Goal: Communication & Community: Answer question/provide support

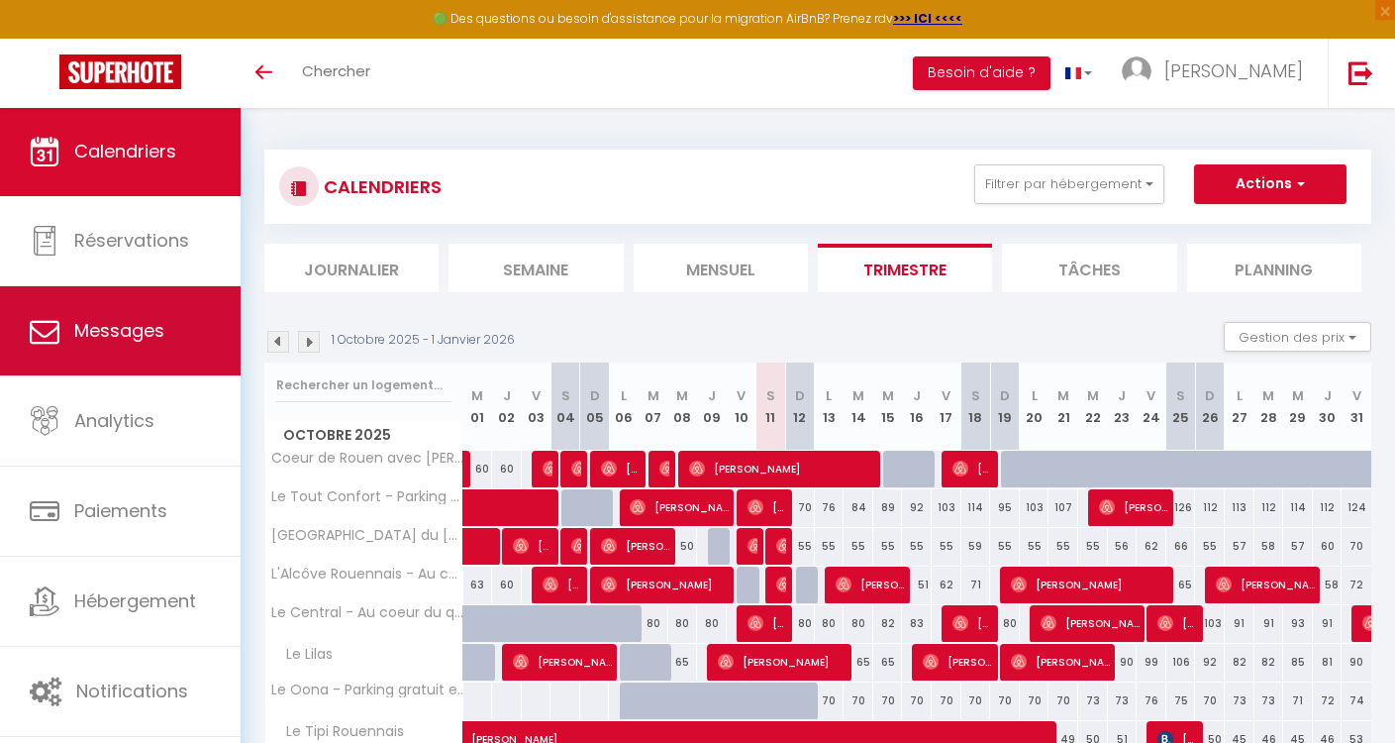
click at [155, 328] on span "Messages" at bounding box center [119, 330] width 90 height 25
select select "message"
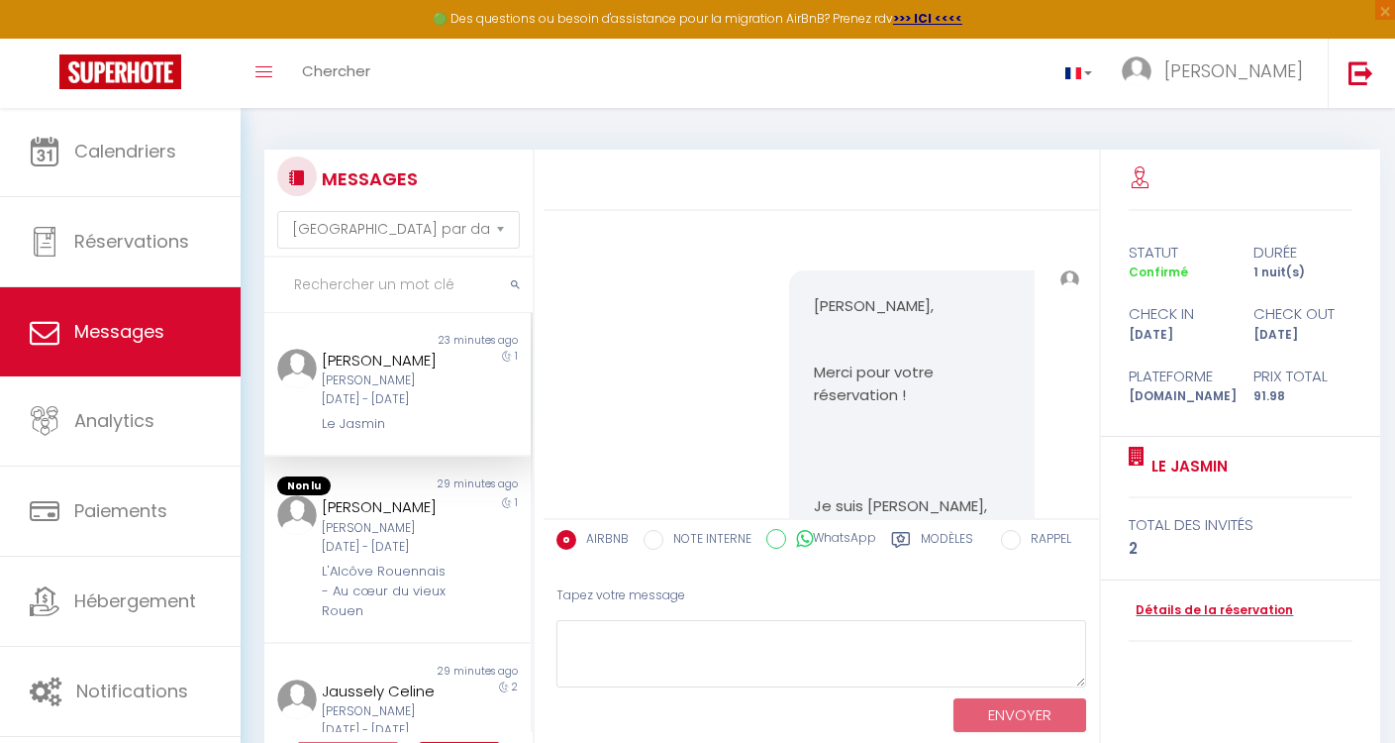
scroll to position [2989, 0]
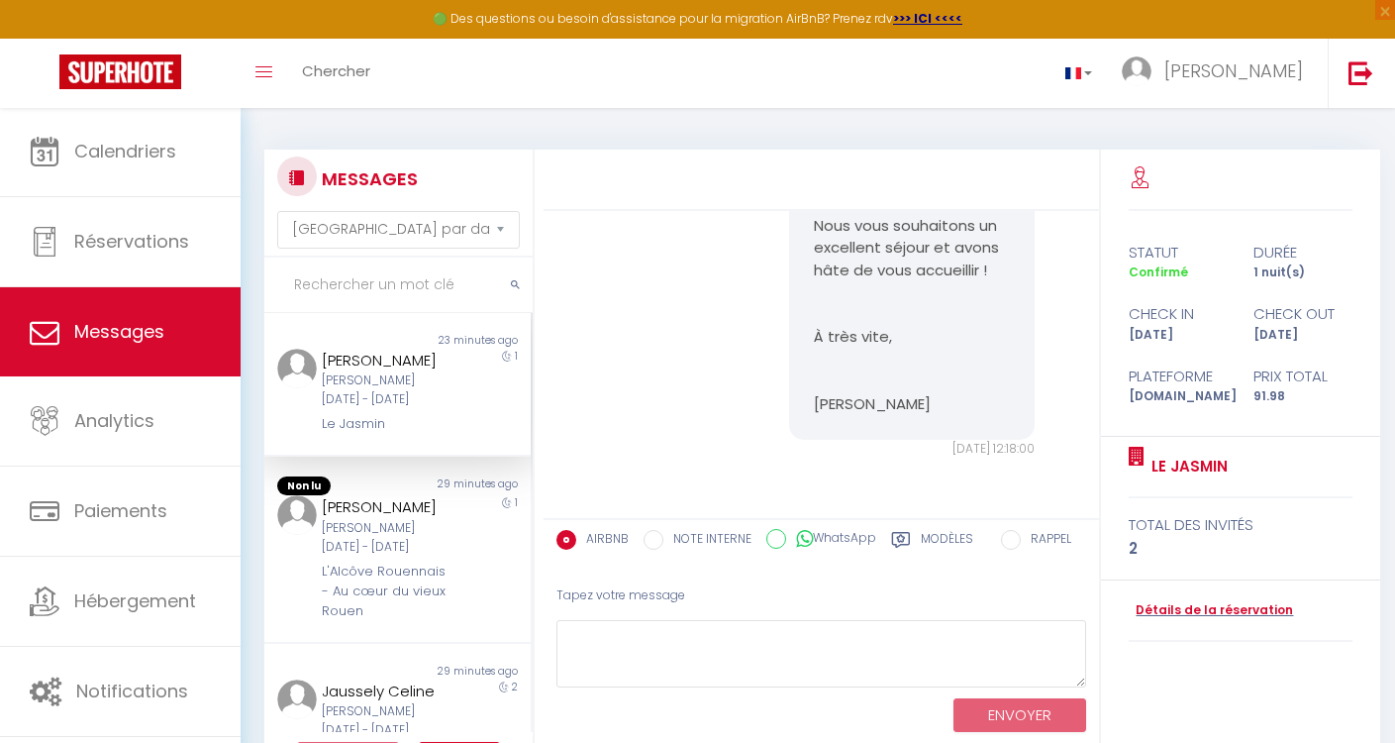
click at [372, 392] on div "[PERSON_NAME][DATE] - [DATE]" at bounding box center [387, 390] width 130 height 38
click at [372, 386] on div "[PERSON_NAME][DATE] - [DATE]" at bounding box center [387, 390] width 130 height 38
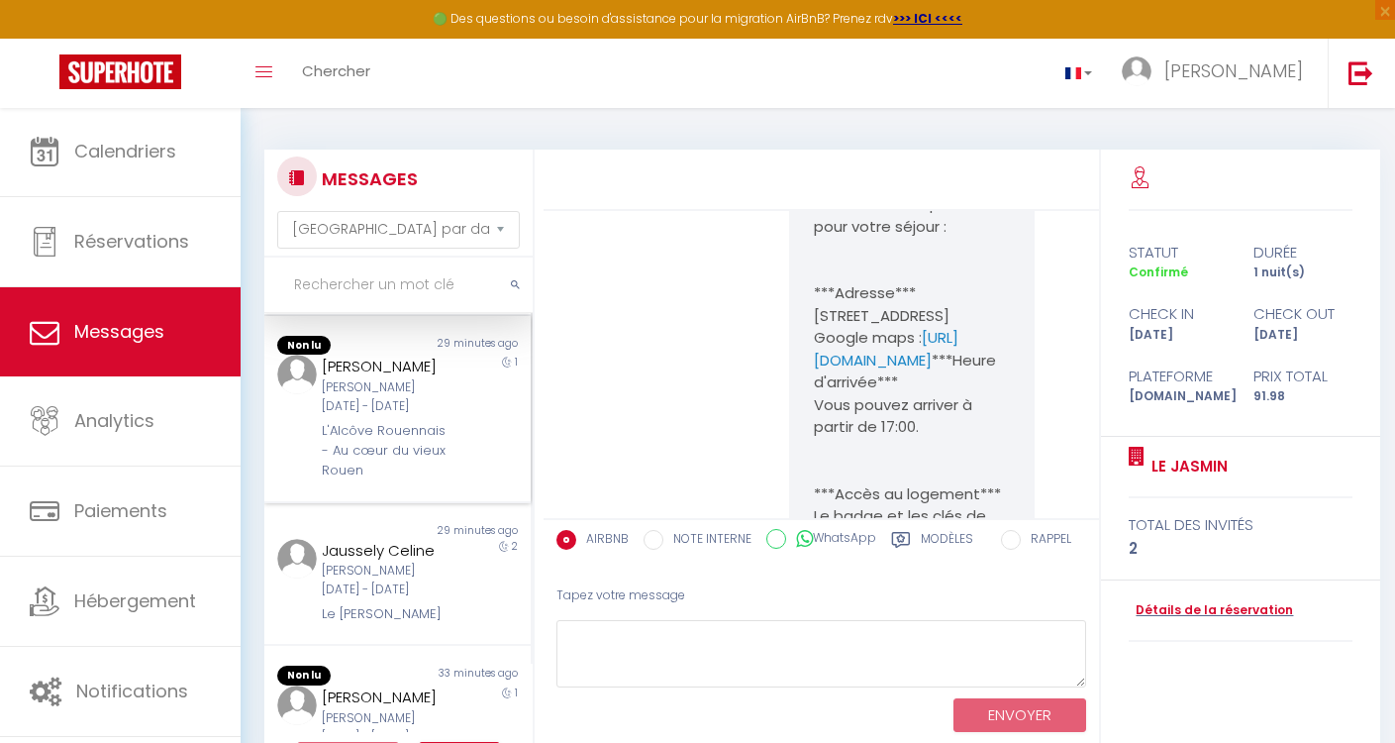
scroll to position [163, 0]
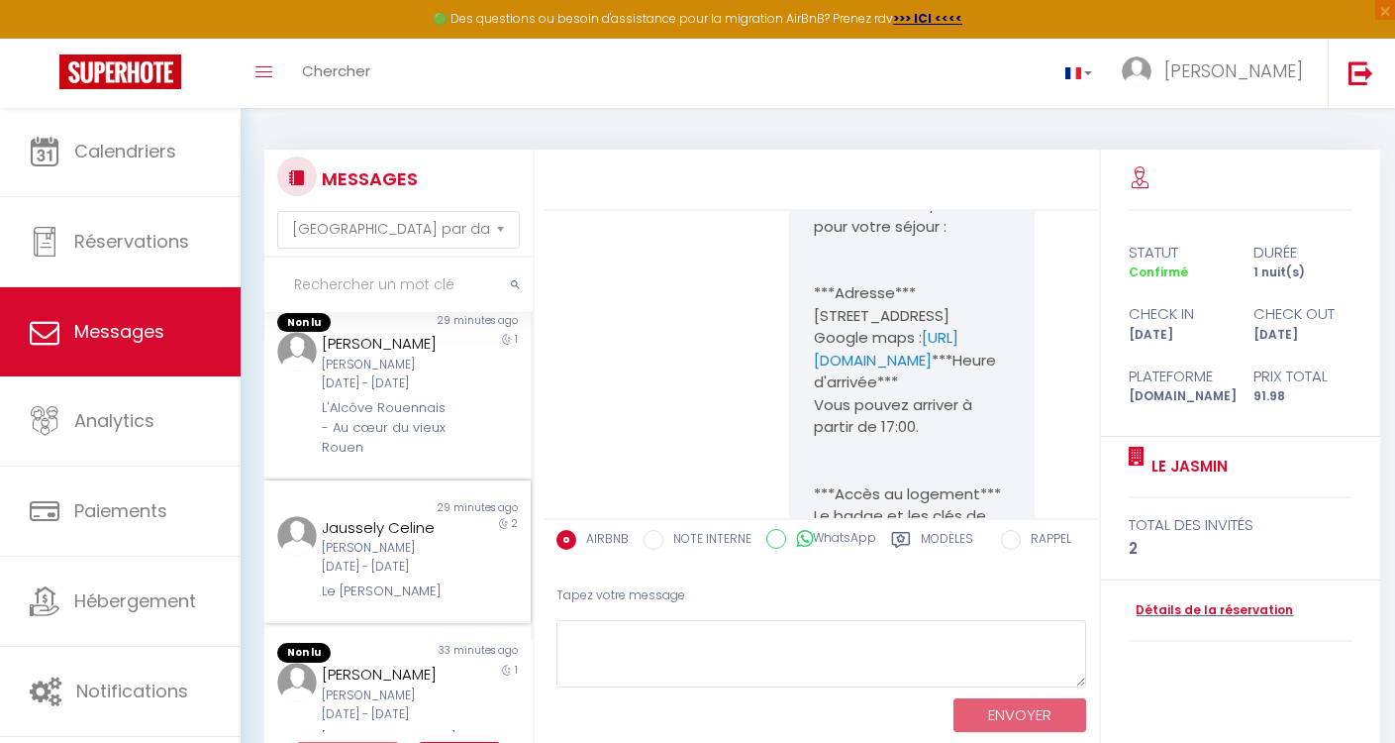
click at [347, 566] on div "[PERSON_NAME][DATE] - [DATE]" at bounding box center [387, 558] width 130 height 38
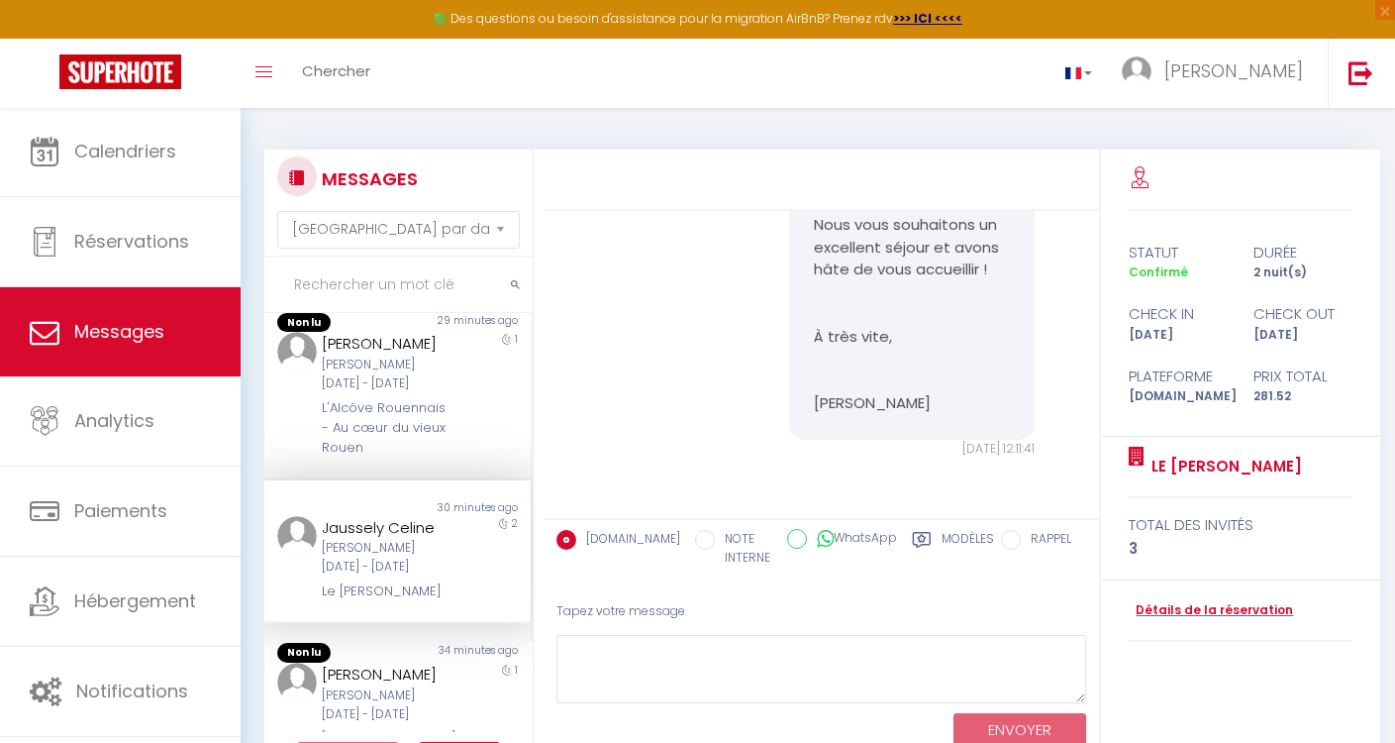
scroll to position [4191, 0]
click at [400, 694] on div "[PERSON_NAME][DATE] - [DATE]" at bounding box center [387, 705] width 130 height 38
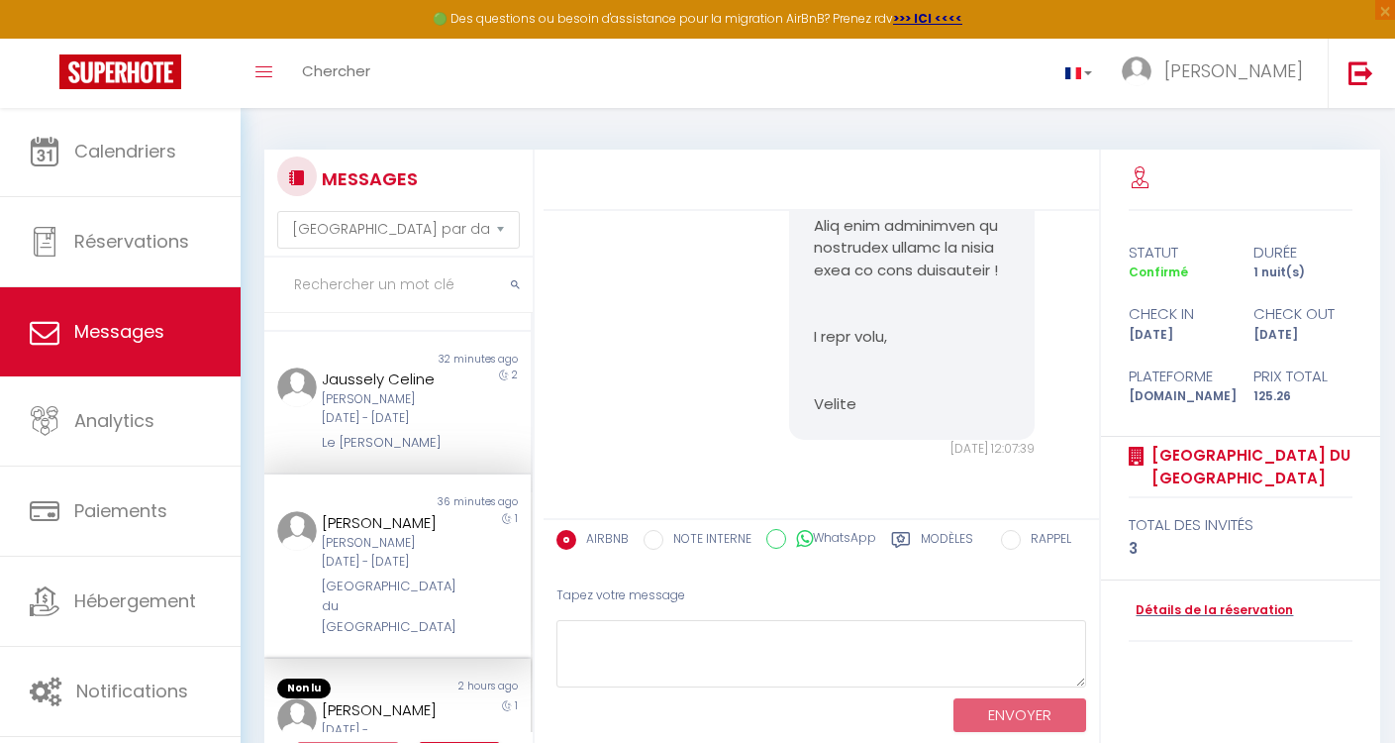
scroll to position [402, 0]
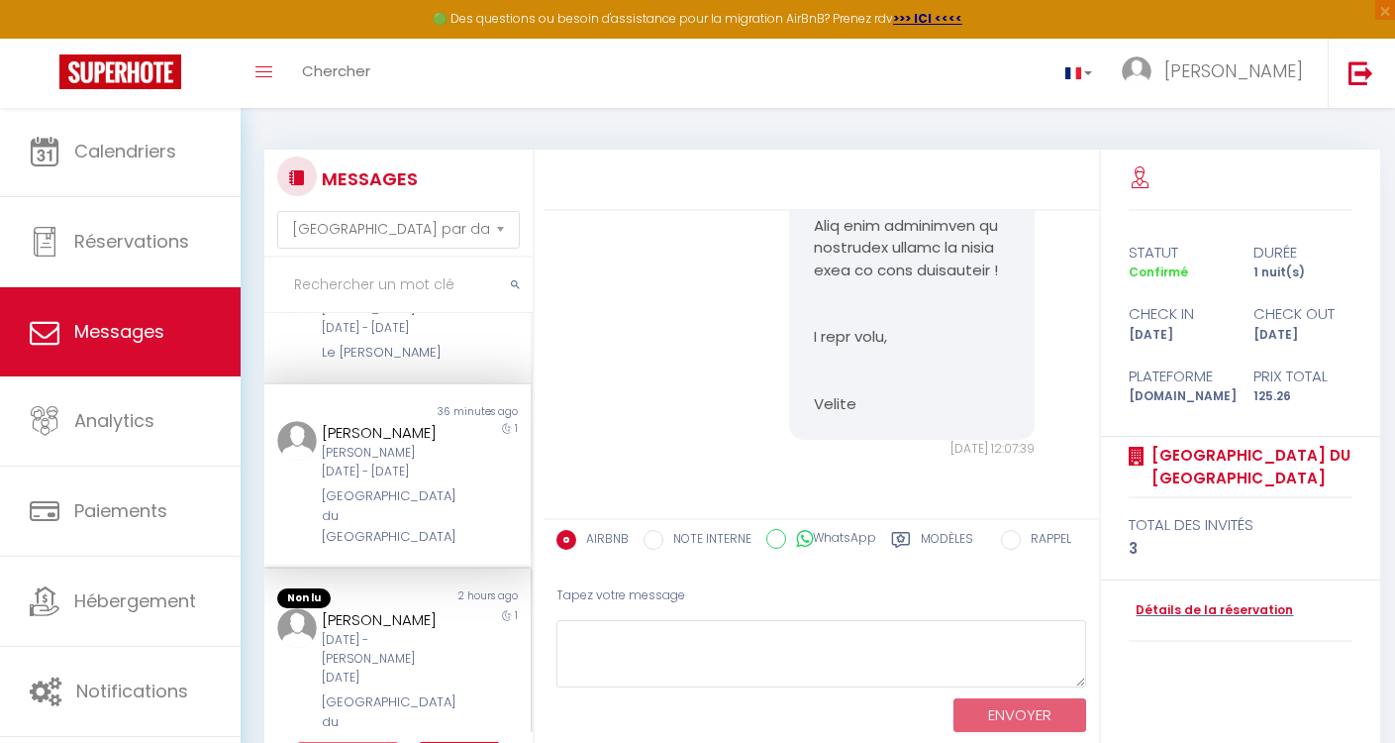
click at [421, 692] on div "[GEOGRAPHIC_DATA] du [GEOGRAPHIC_DATA]" at bounding box center [387, 722] width 130 height 60
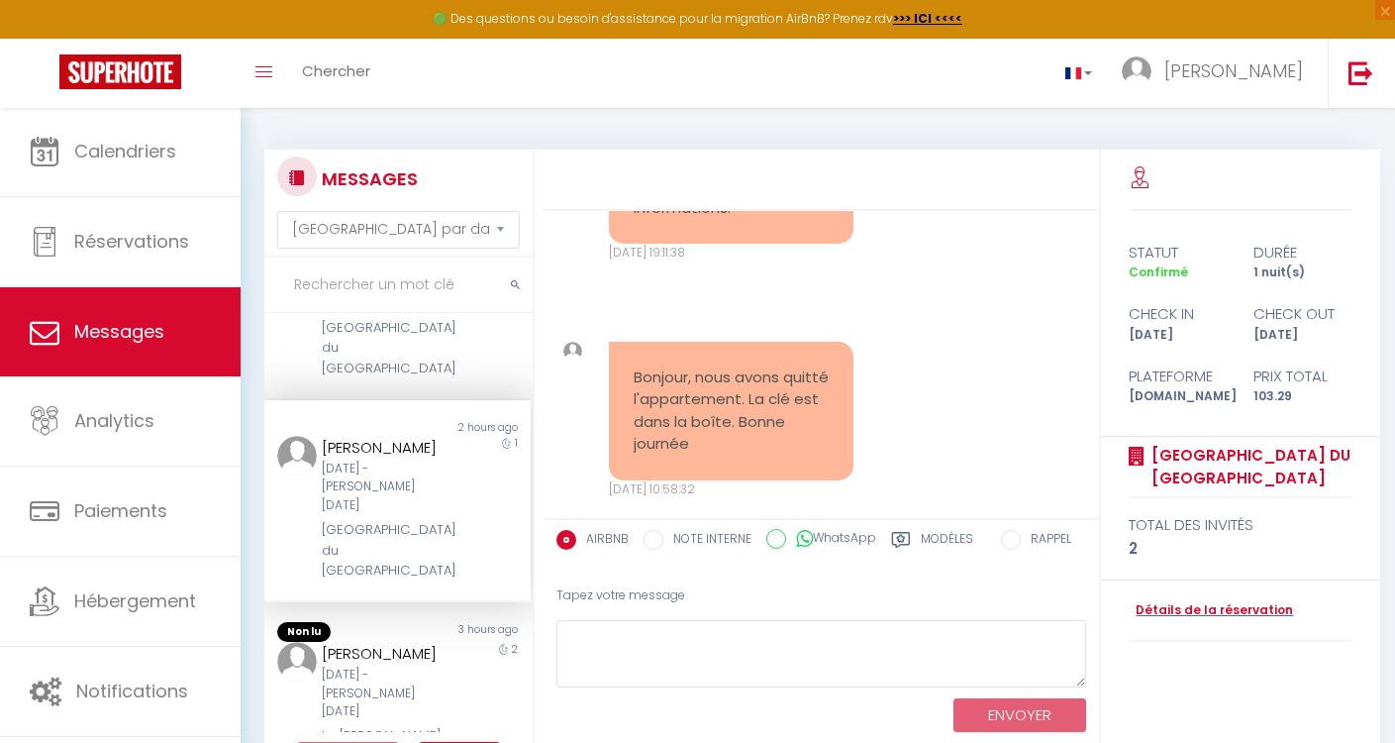
scroll to position [574, 0]
click at [421, 662] on div "[DATE] - [PERSON_NAME][DATE]" at bounding box center [387, 690] width 130 height 56
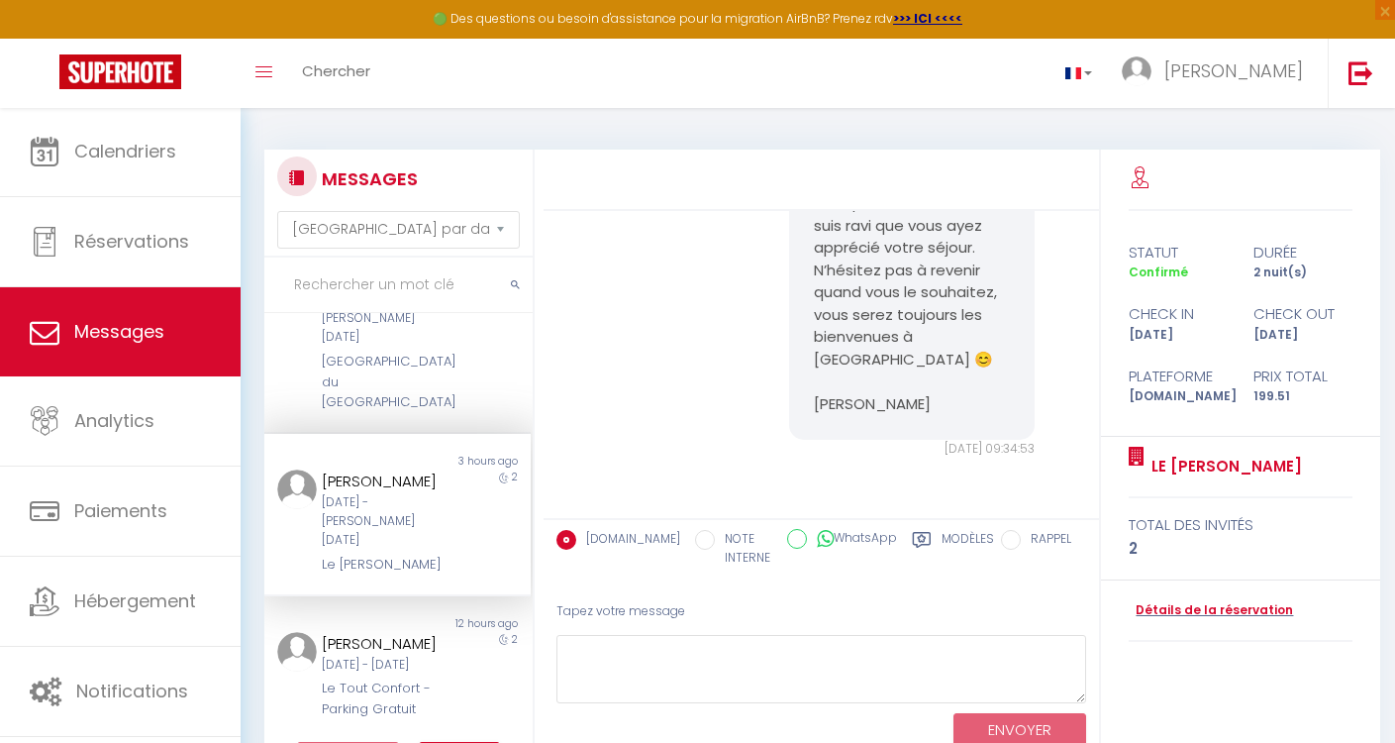
scroll to position [841, 0]
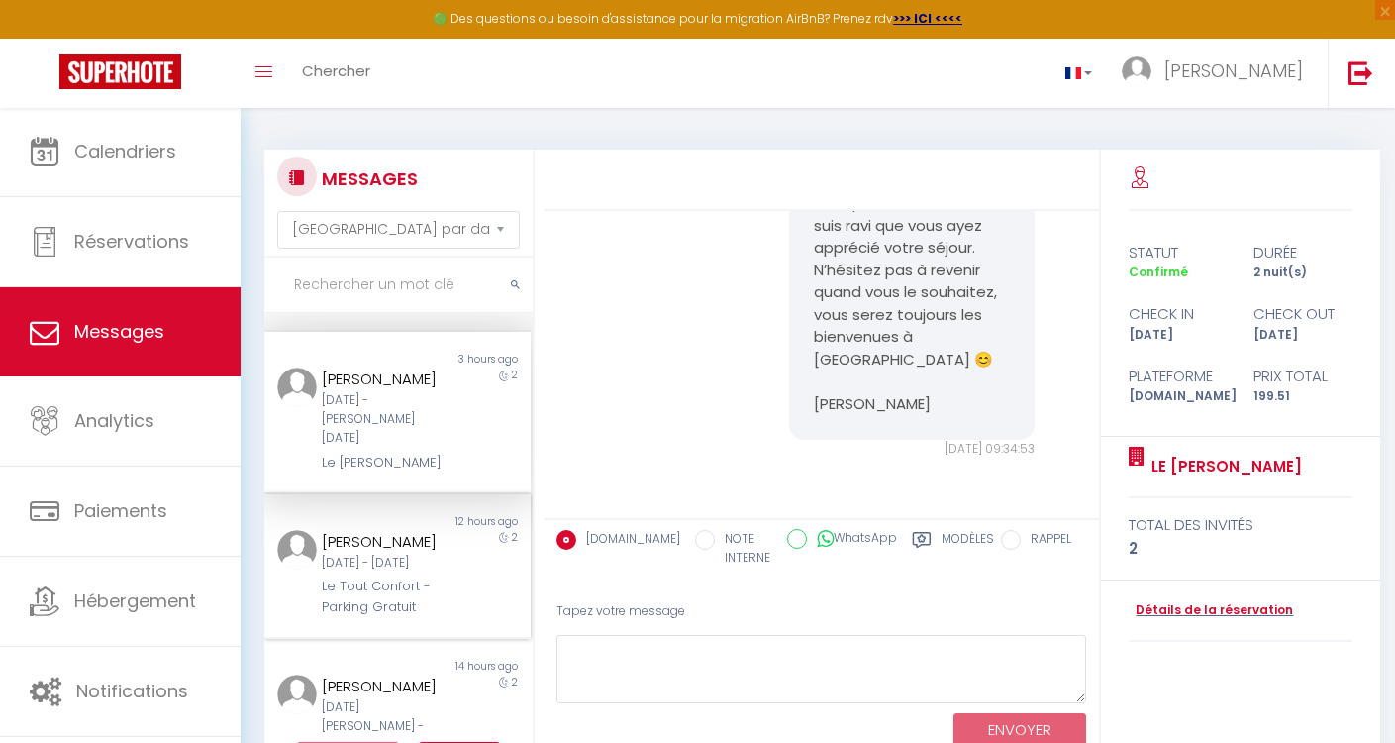
click at [427, 554] on div "[DATE] - [DATE]" at bounding box center [387, 563] width 130 height 19
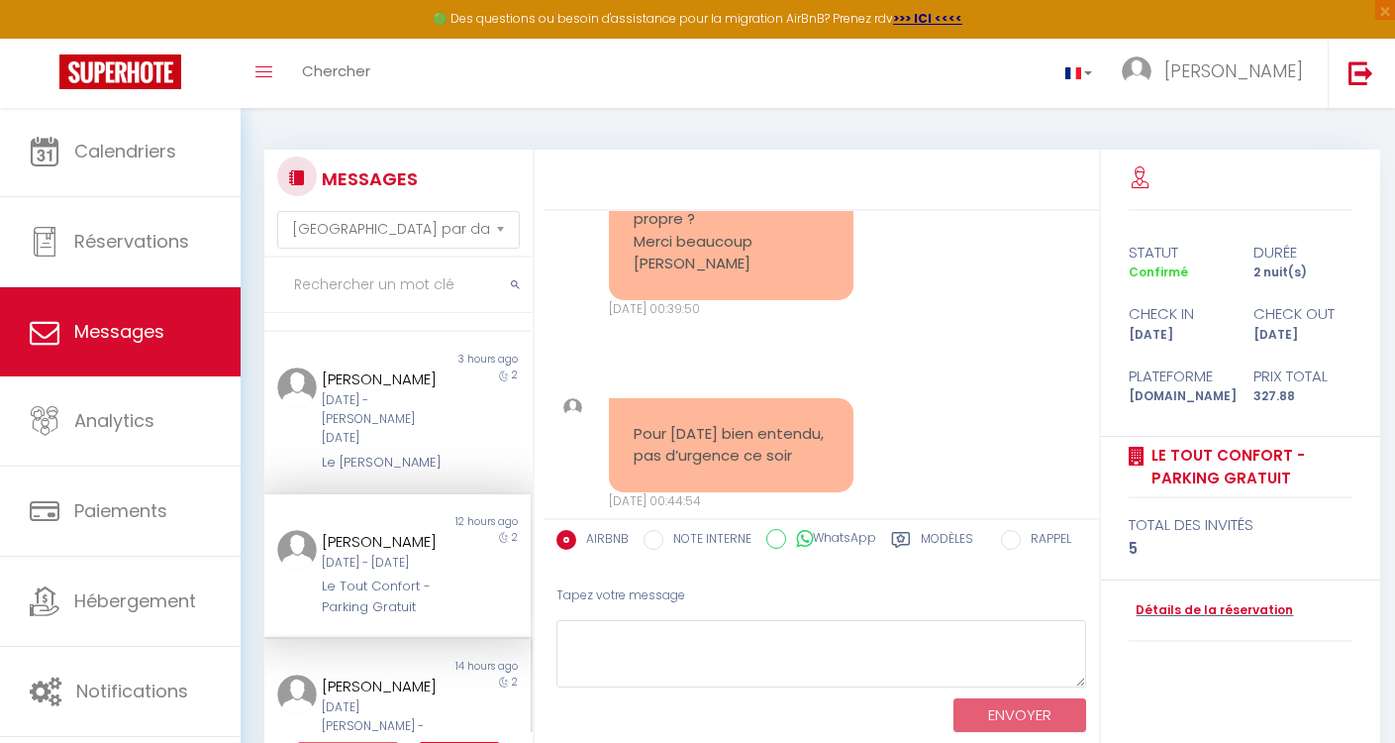
click at [417, 674] on div "[PERSON_NAME]" at bounding box center [387, 686] width 130 height 24
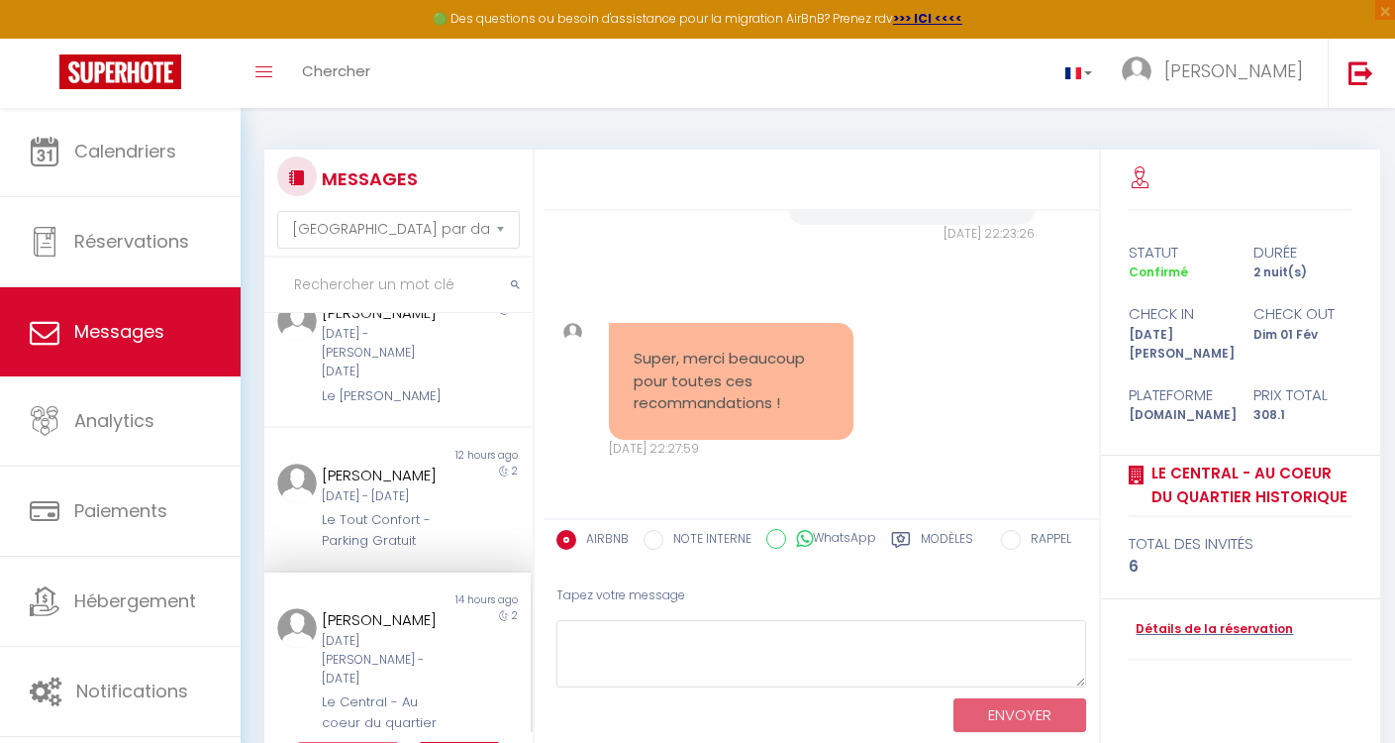
scroll to position [1038, 0]
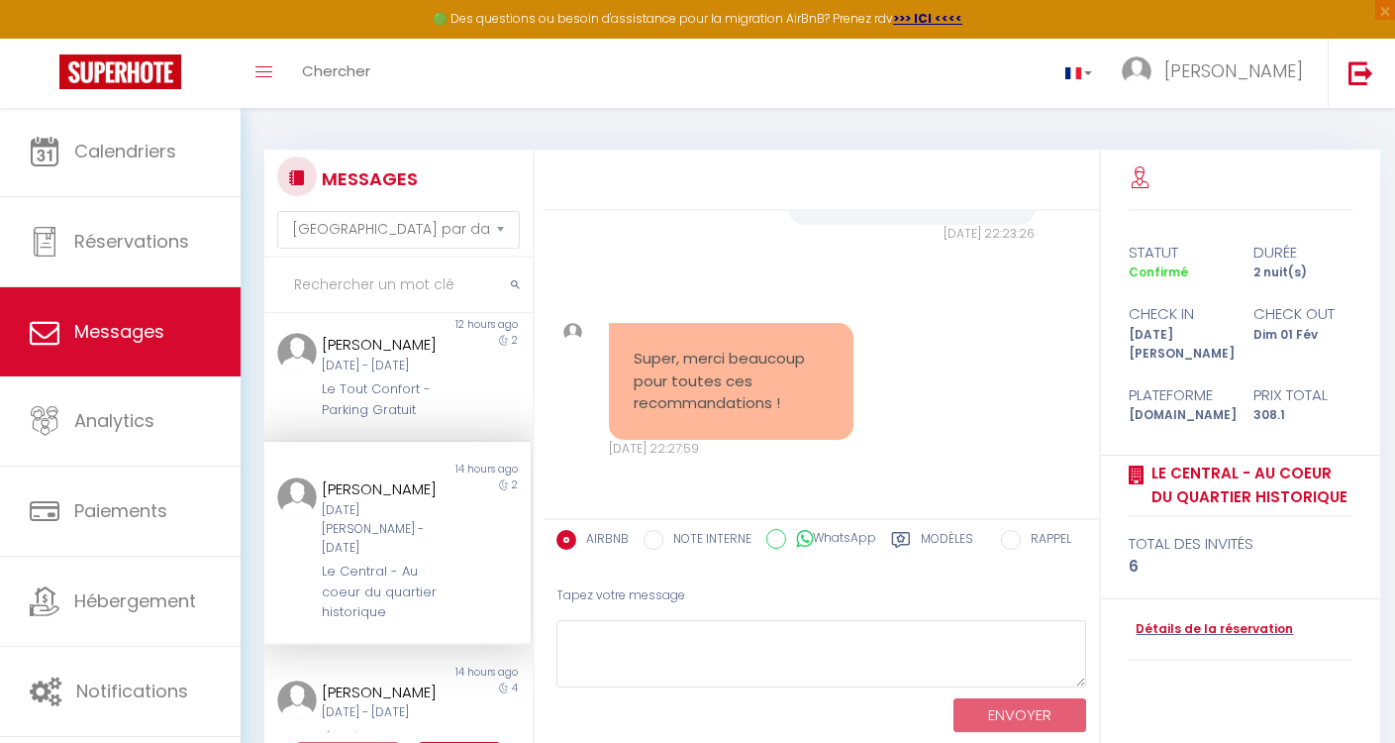
click at [435, 562] on div "Le Central - Au coeur du quartier historique" at bounding box center [387, 592] width 130 height 60
click at [434, 562] on div "Le Central - Au coeur du quartier historique" at bounding box center [387, 592] width 130 height 60
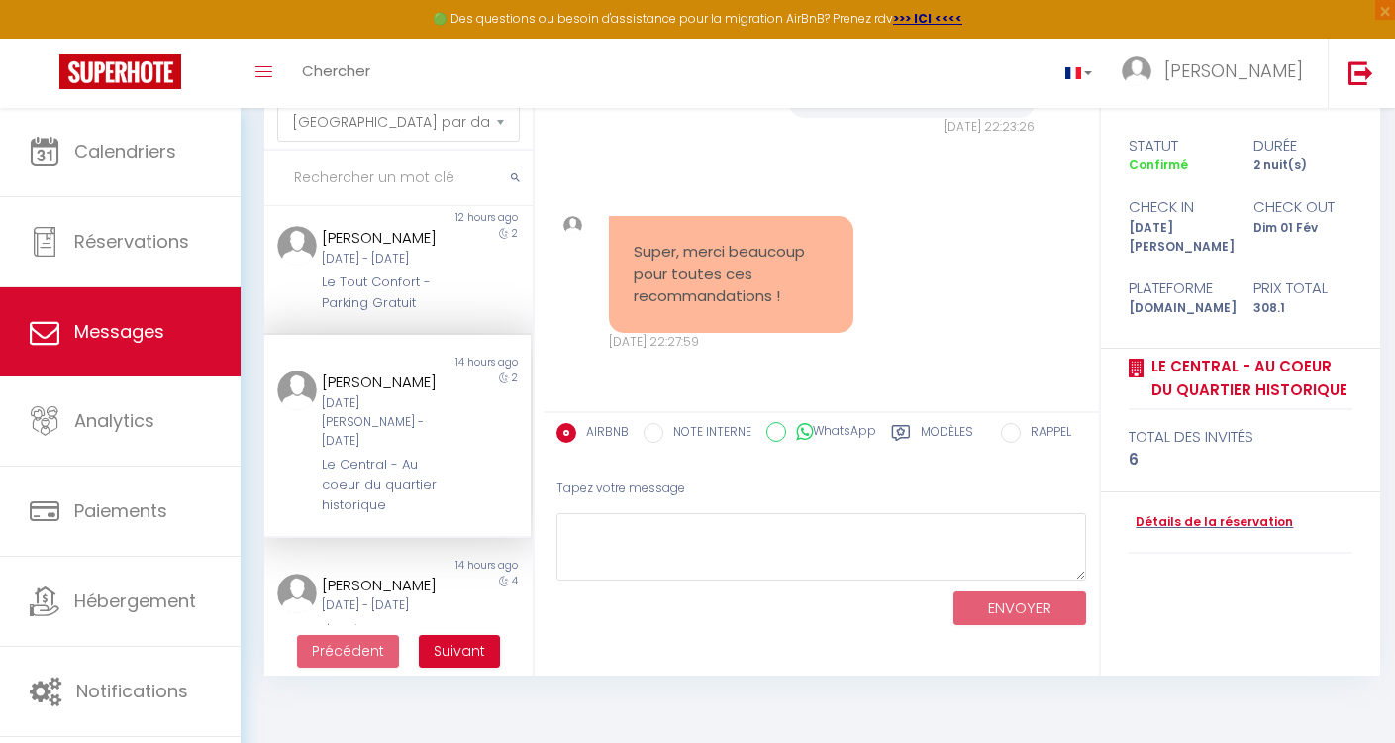
scroll to position [0, 0]
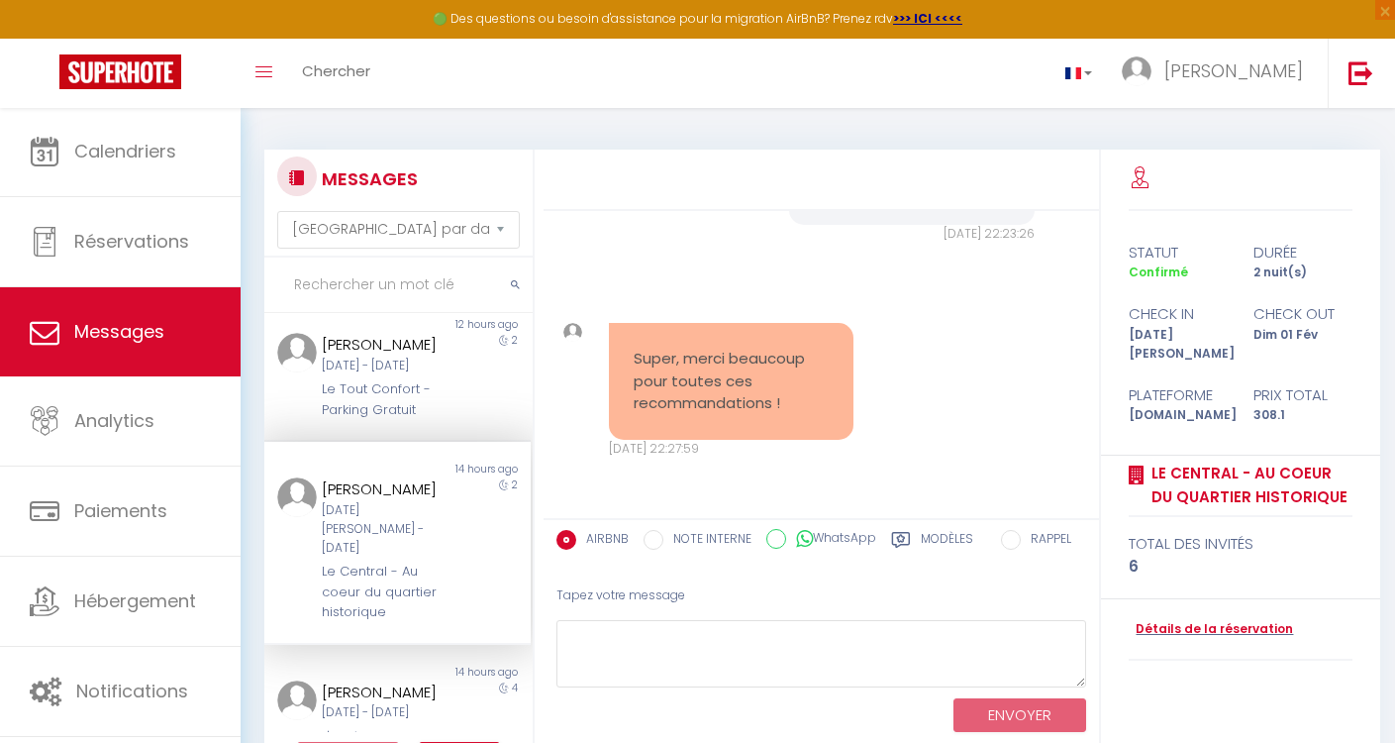
click at [40, 317] on icon at bounding box center [45, 332] width 30 height 30
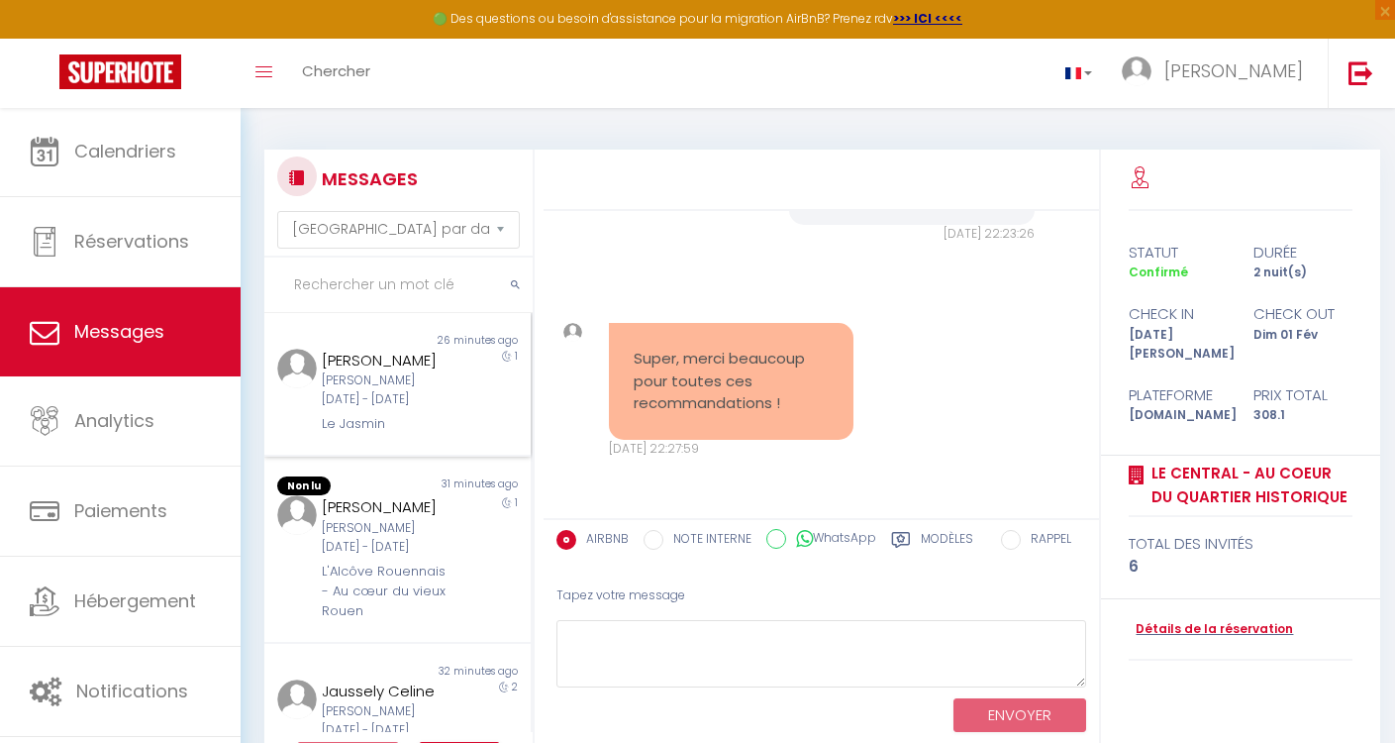
click at [418, 381] on div "[PERSON_NAME][DATE] - [DATE]" at bounding box center [387, 390] width 130 height 38
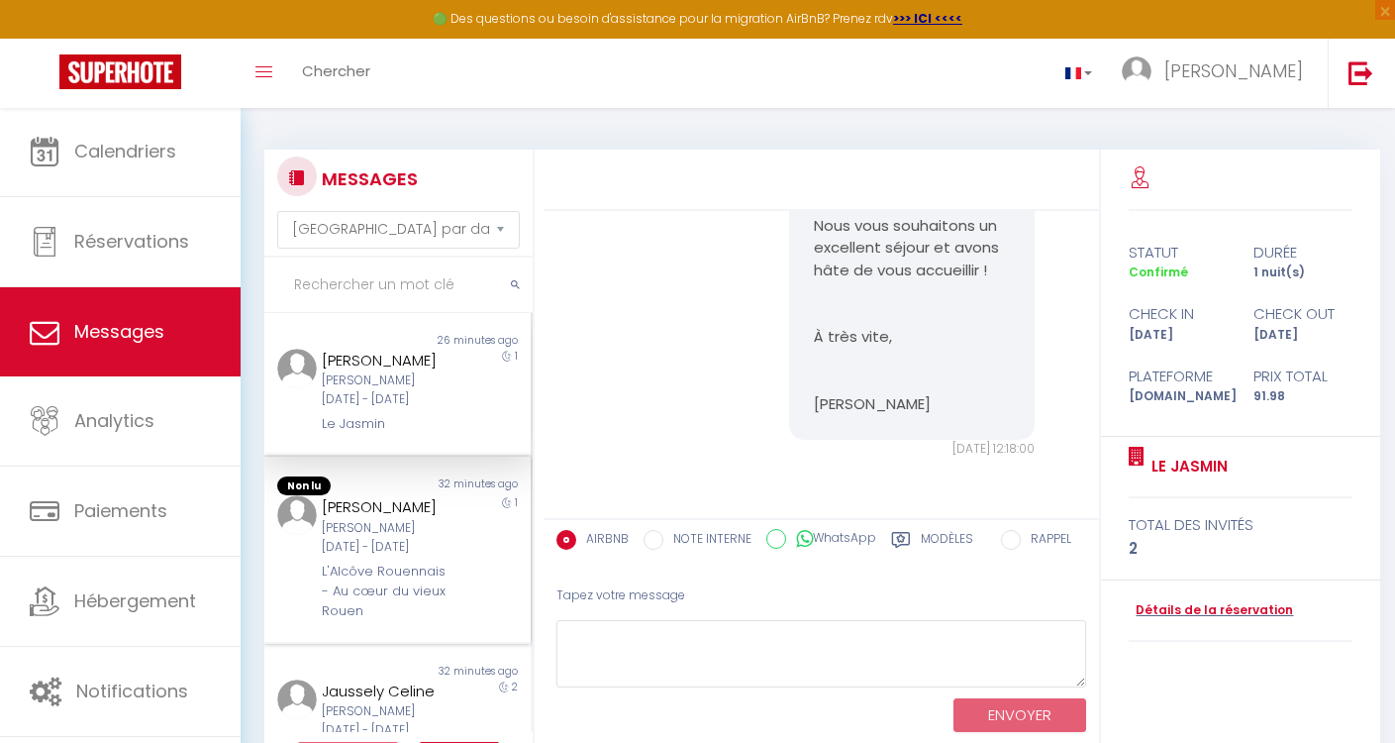
click at [410, 542] on div "[PERSON_NAME][DATE] - [DATE]" at bounding box center [387, 538] width 130 height 38
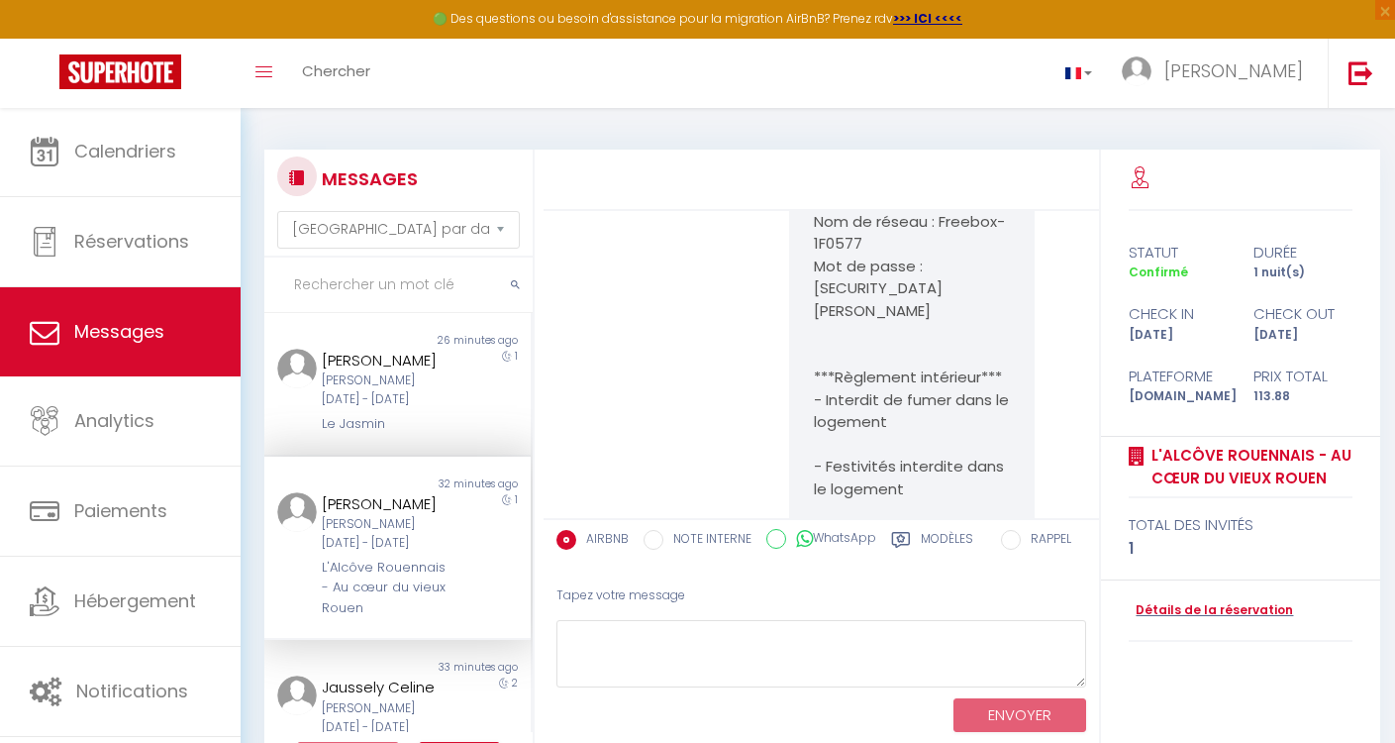
scroll to position [11050, 0]
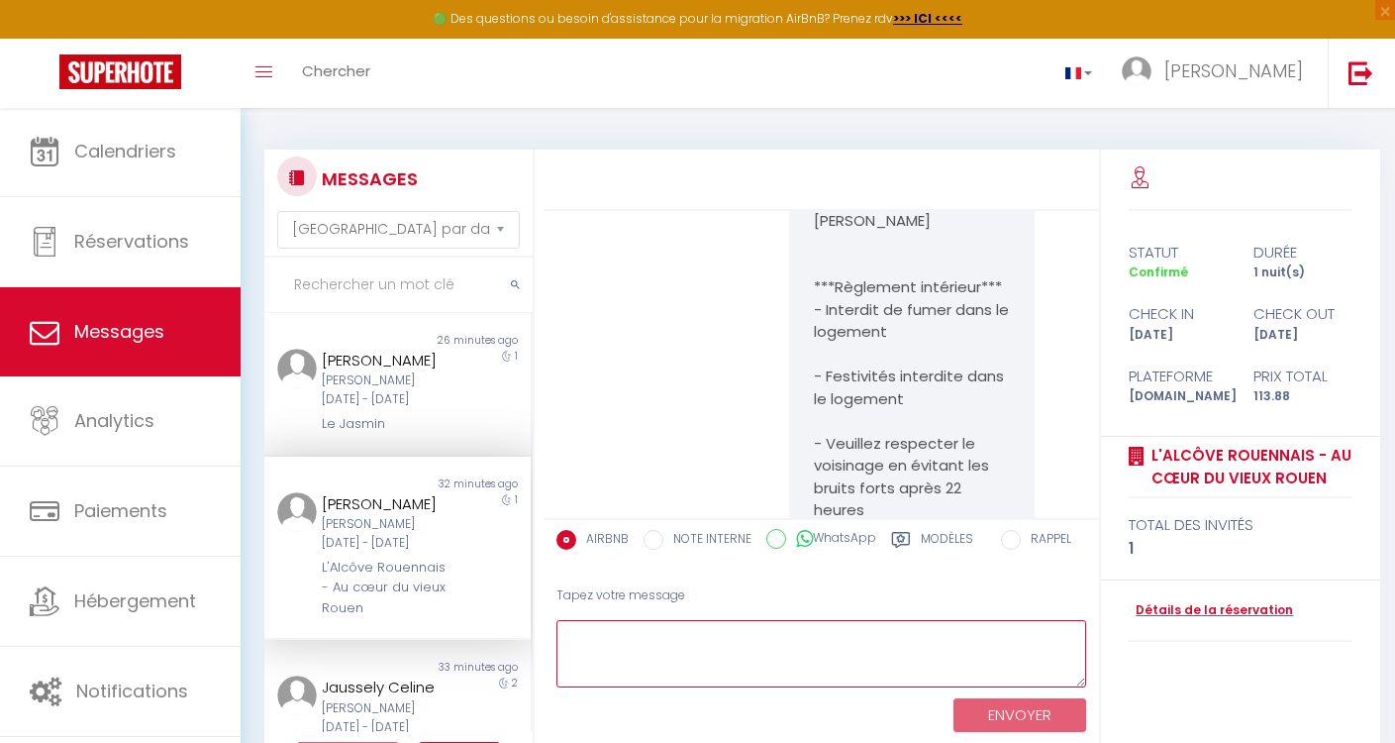
click at [600, 640] on textarea at bounding box center [822, 654] width 530 height 68
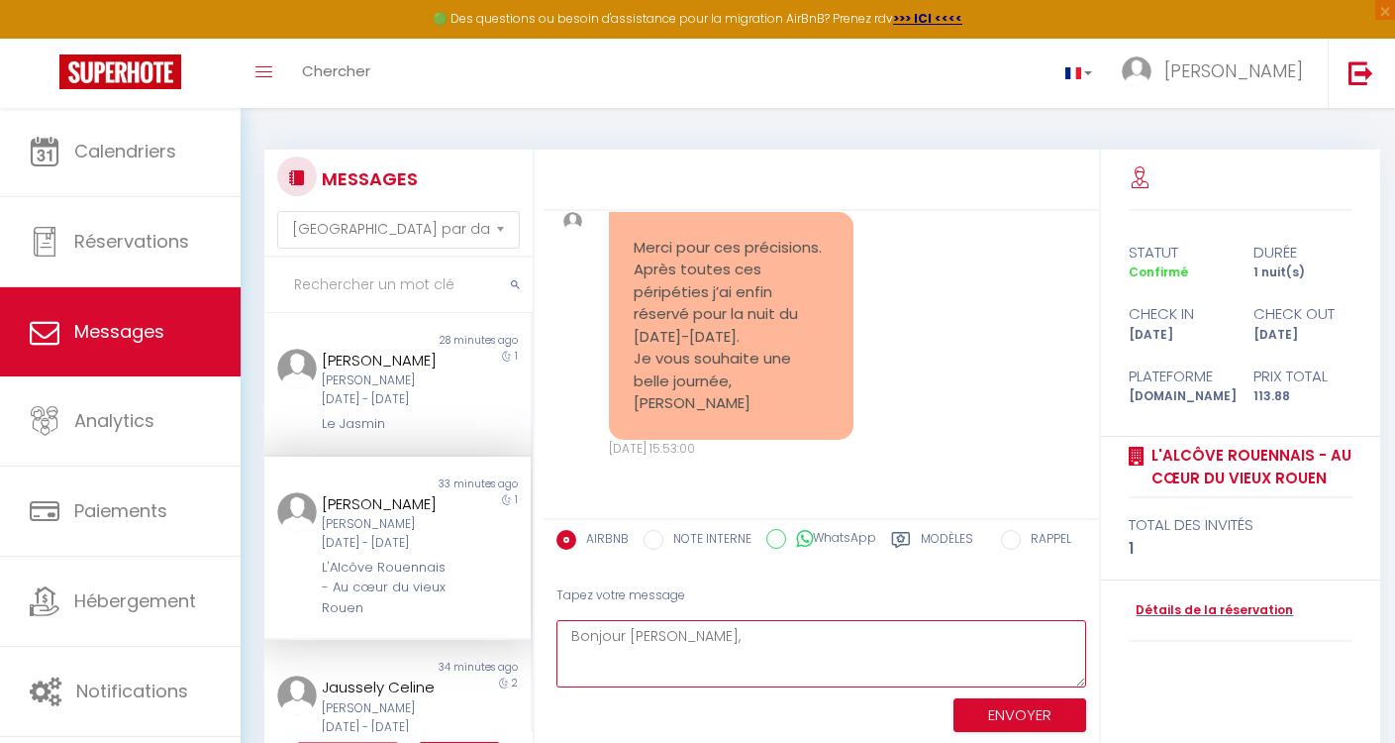
scroll to position [8668, 0]
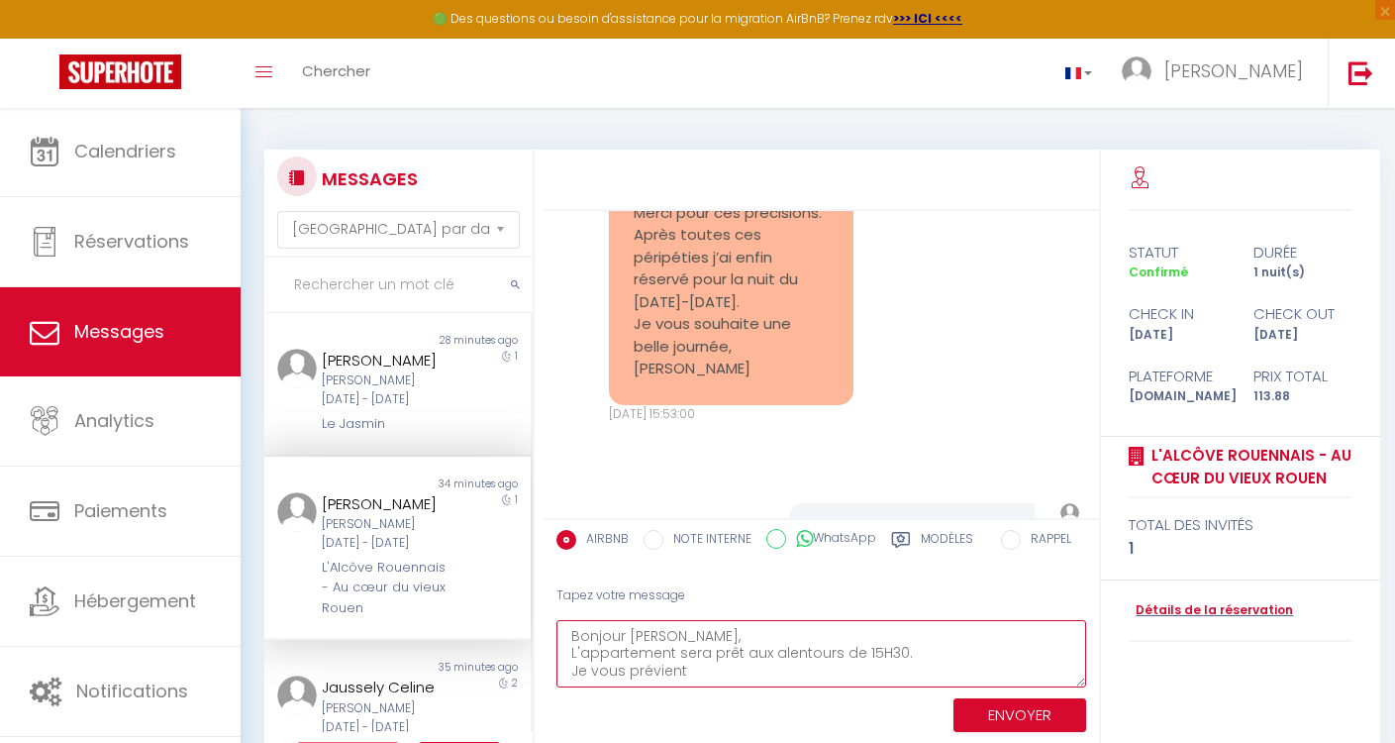
click at [569, 652] on textarea "Bonjour [PERSON_NAME], L'appartement sera prêt aux alentours de 15H30. Je vous …" at bounding box center [822, 654] width 530 height 68
click at [735, 666] on textarea "Bonjour [PERSON_NAME], Je suis [PERSON_NAME] co-hote avec [PERSON_NAME] et c'es…" at bounding box center [822, 654] width 530 height 68
click at [734, 652] on textarea "Bonjour [PERSON_NAME], Je suis [PERSON_NAME] co-hote avec [PERSON_NAME] et c'es…" at bounding box center [822, 654] width 530 height 68
click at [639, 669] on textarea "Bonjour [PERSON_NAME], Je suis [PERSON_NAME] co-hote avec [PERSON_NAME] et c'es…" at bounding box center [822, 654] width 530 height 68
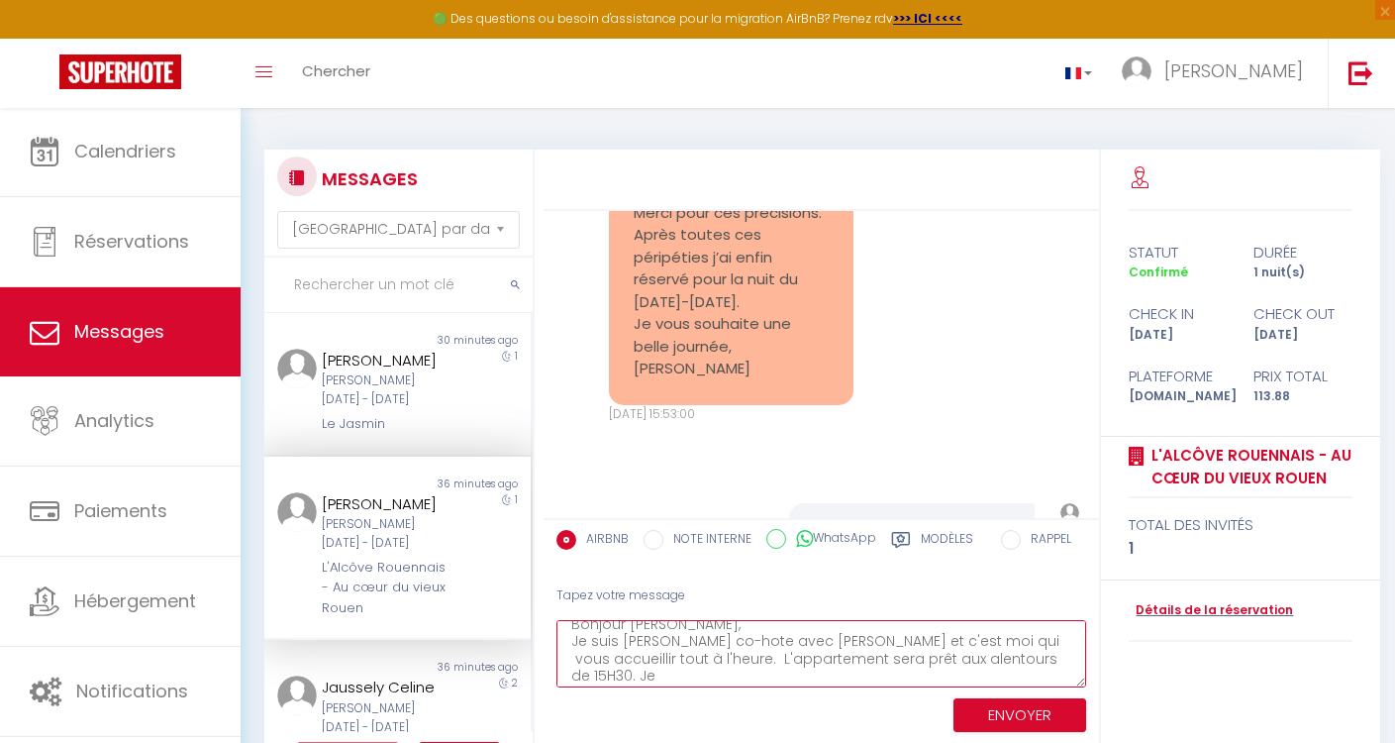
click at [572, 655] on textarea "Bonjour [PERSON_NAME], Je suis [PERSON_NAME] co-hote avec [PERSON_NAME] et c'es…" at bounding box center [822, 654] width 530 height 68
click at [733, 656] on textarea "Bonjour [PERSON_NAME], Je suis [PERSON_NAME] co-hote avec [PERSON_NAME] et c'es…" at bounding box center [822, 654] width 530 height 68
click at [640, 673] on textarea "Bonjour [PERSON_NAME], Je suis [PERSON_NAME] co-hote avec [PERSON_NAME] et c'es…" at bounding box center [822, 654] width 530 height 68
type textarea "Bonjour [PERSON_NAME], Je suis [PERSON_NAME] co-hote avec [PERSON_NAME] et c'es…"
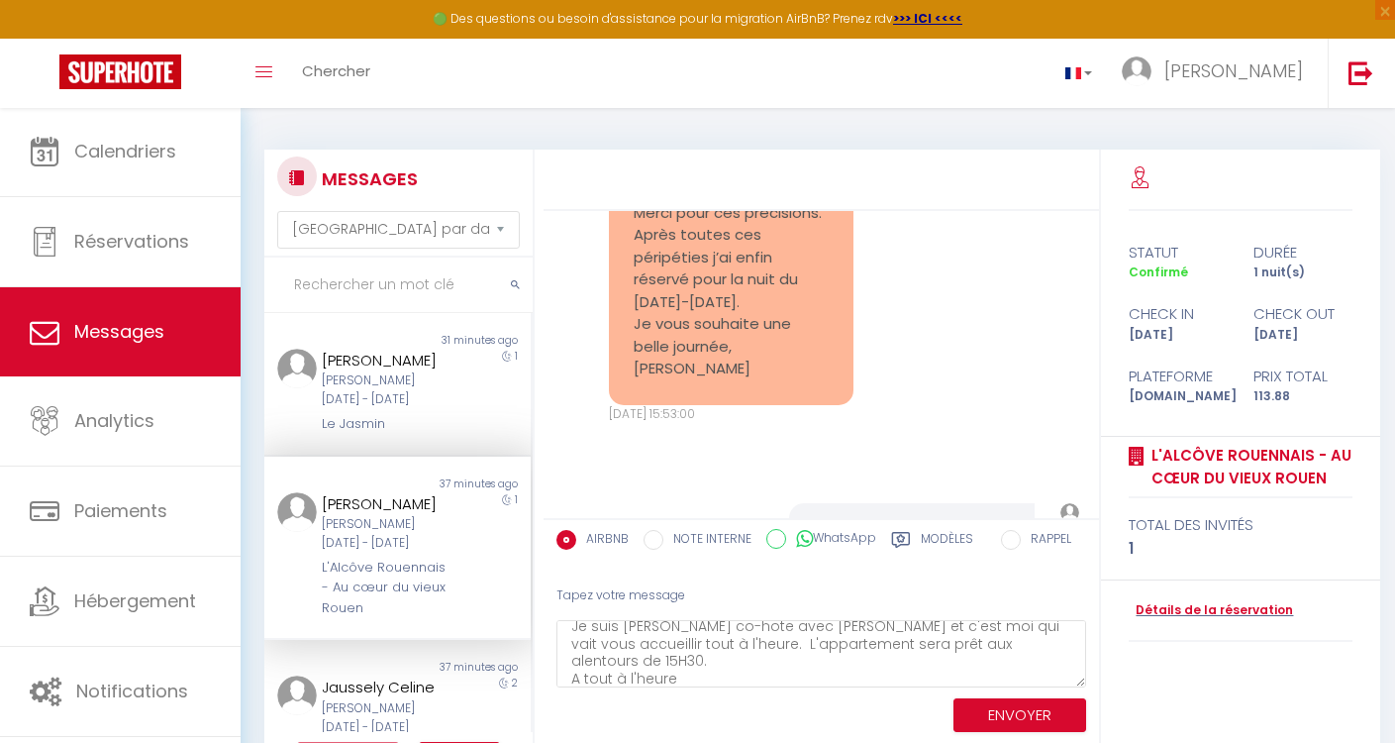
click at [1010, 708] on button "ENVOYER" at bounding box center [1020, 715] width 133 height 35
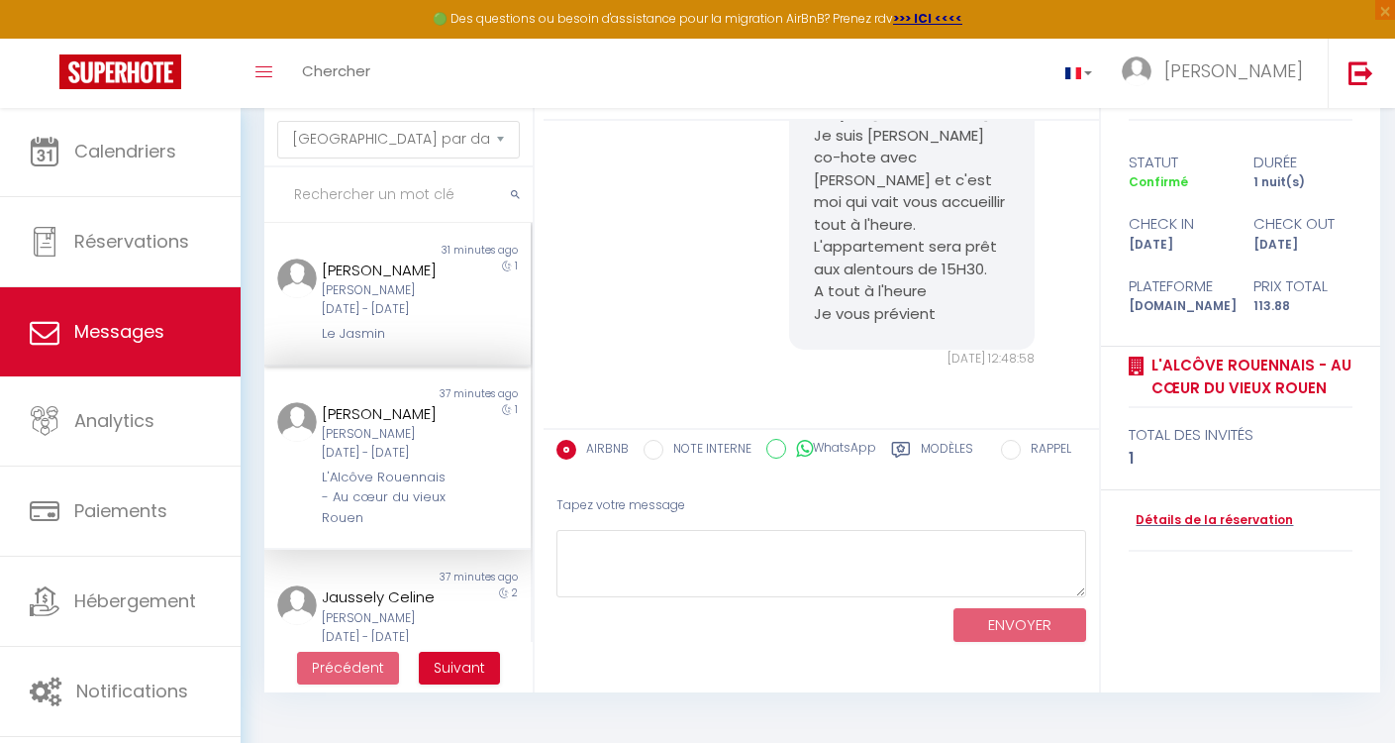
scroll to position [0, 0]
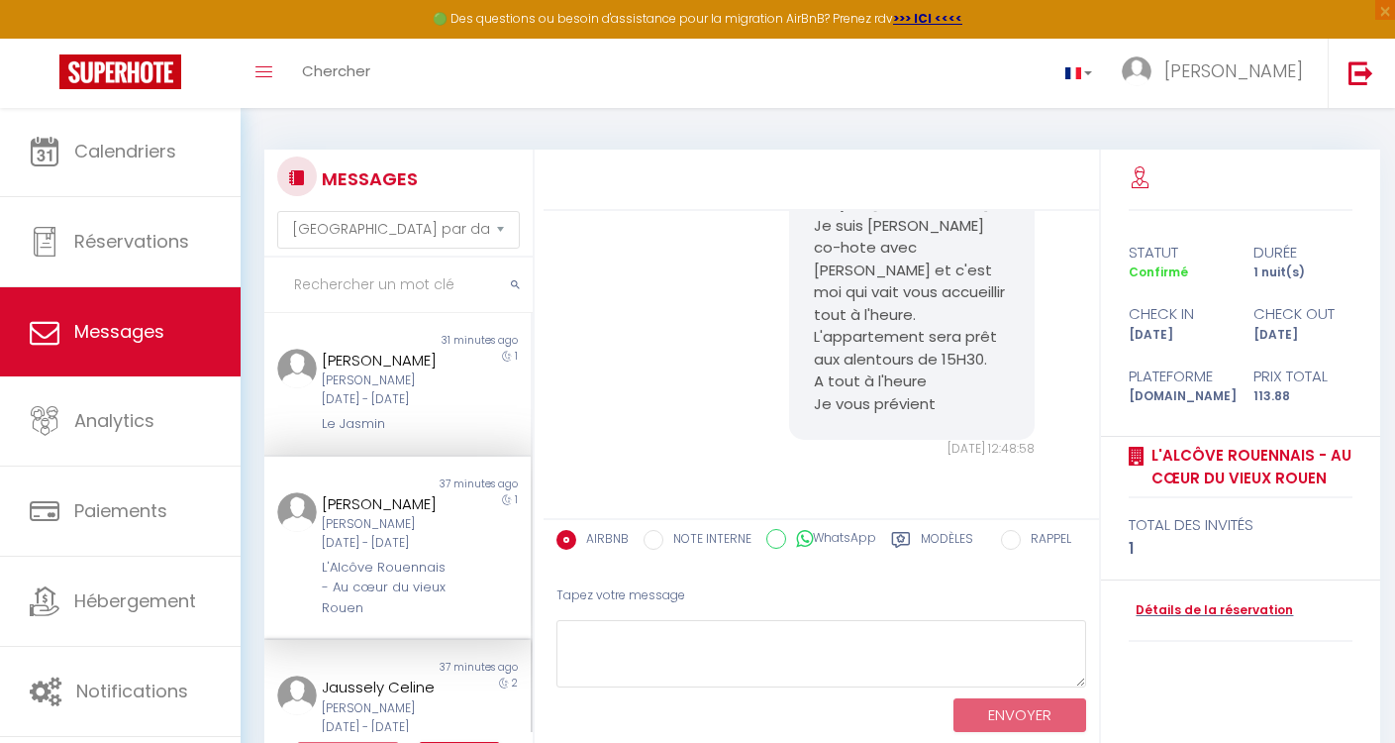
click at [420, 681] on div "Jaussely Celine" at bounding box center [387, 687] width 130 height 24
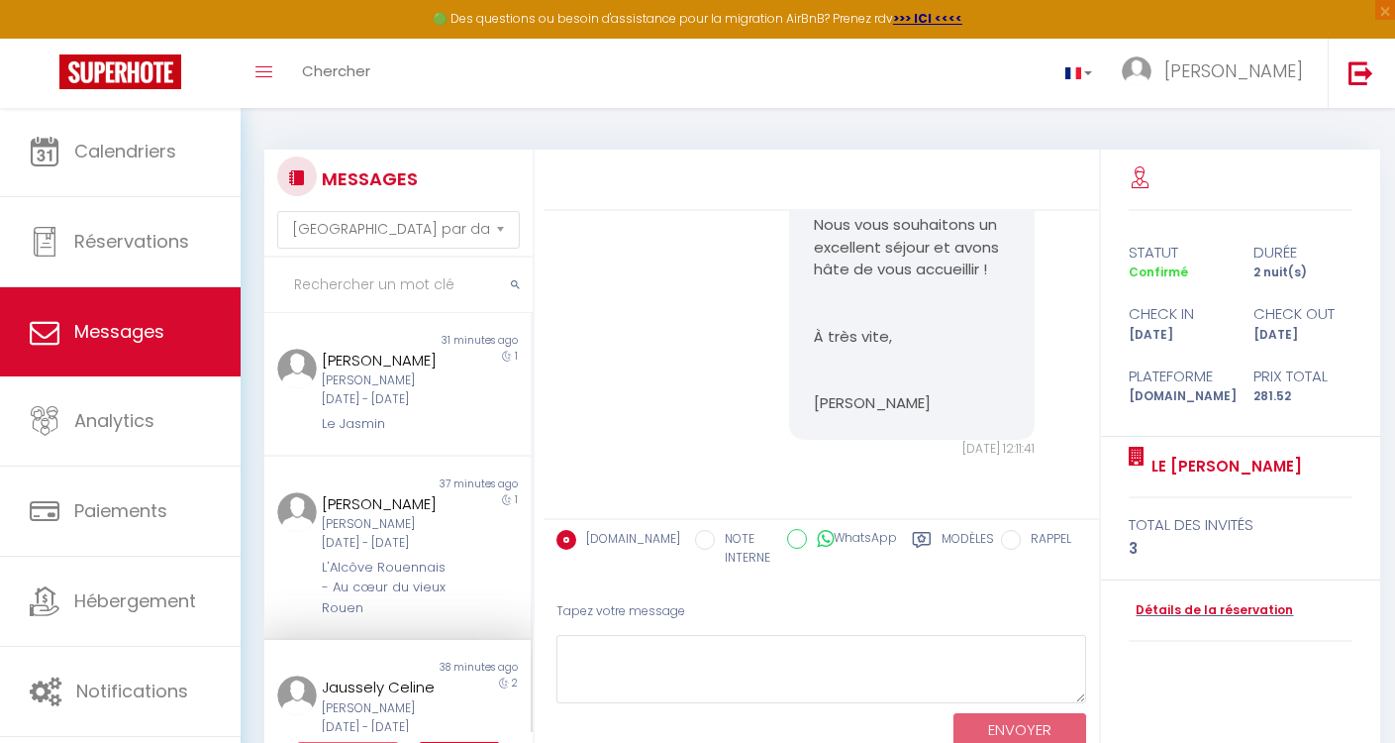
scroll to position [4191, 0]
click at [418, 687] on div "Jaussely Celine" at bounding box center [387, 687] width 130 height 24
click at [384, 374] on div "[PERSON_NAME][DATE] - [DATE]" at bounding box center [387, 390] width 130 height 38
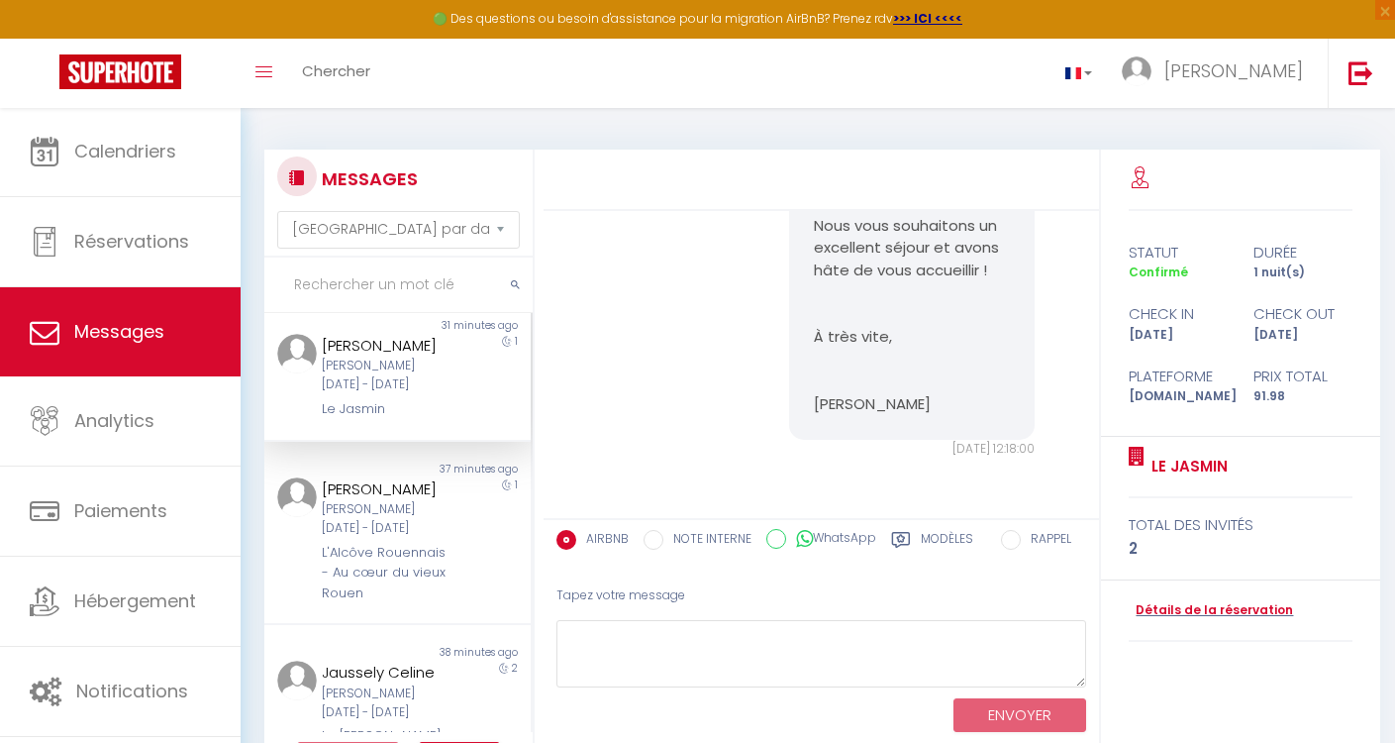
scroll to position [41, 0]
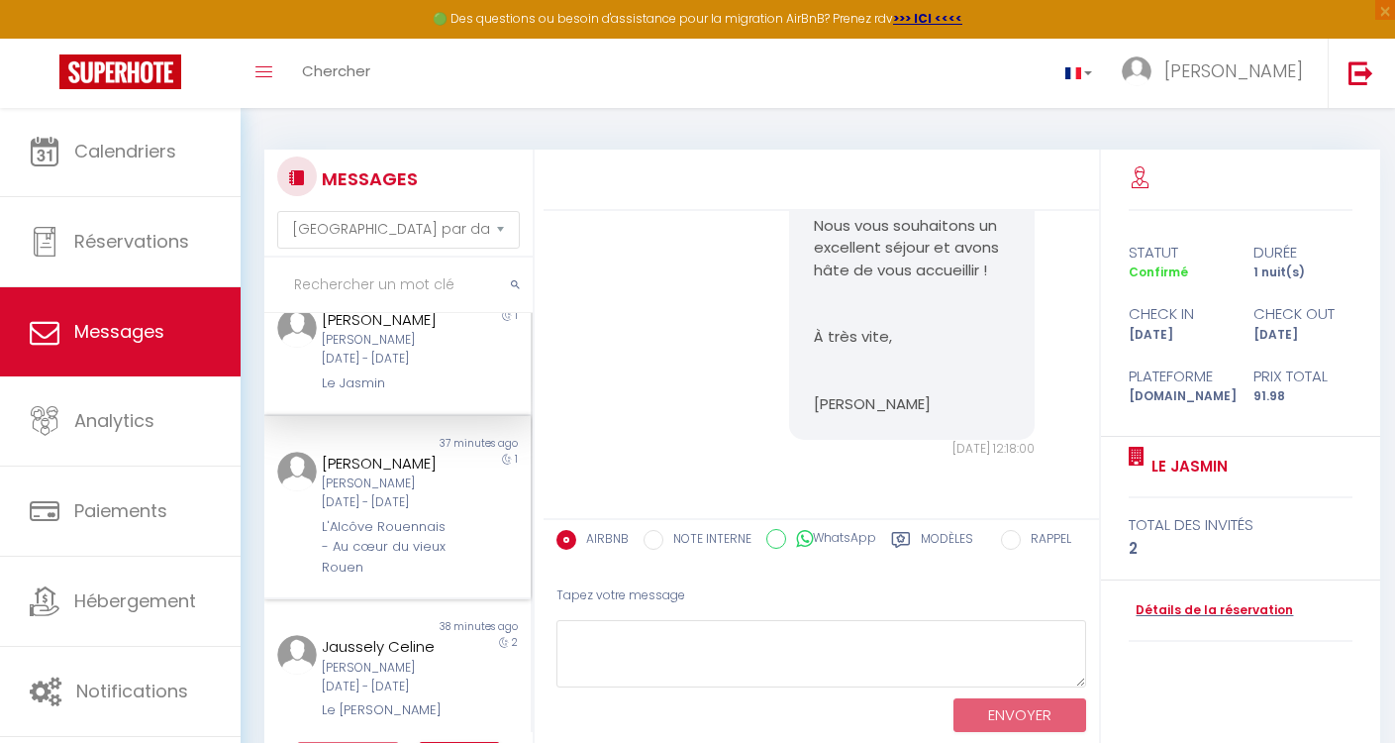
click at [412, 484] on div "[PERSON_NAME][DATE] - [DATE]" at bounding box center [387, 493] width 130 height 38
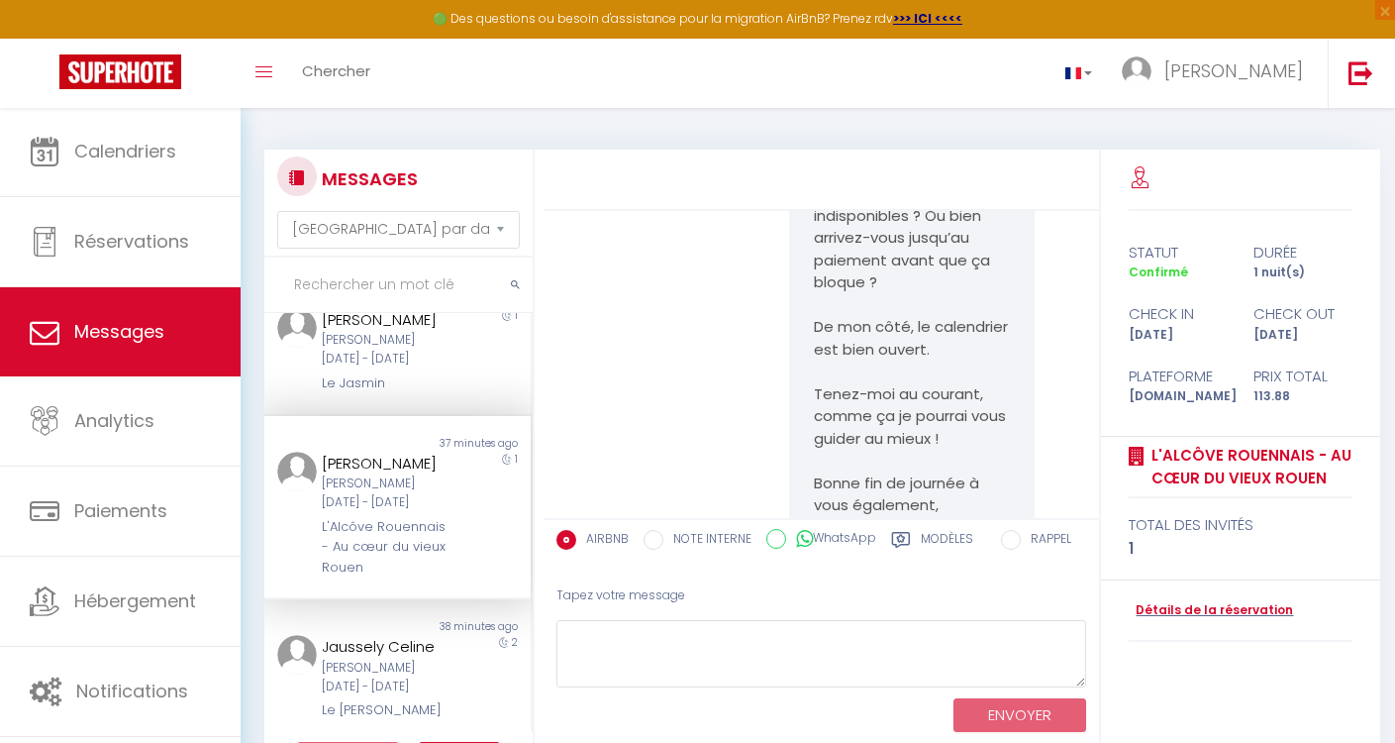
scroll to position [12528, 0]
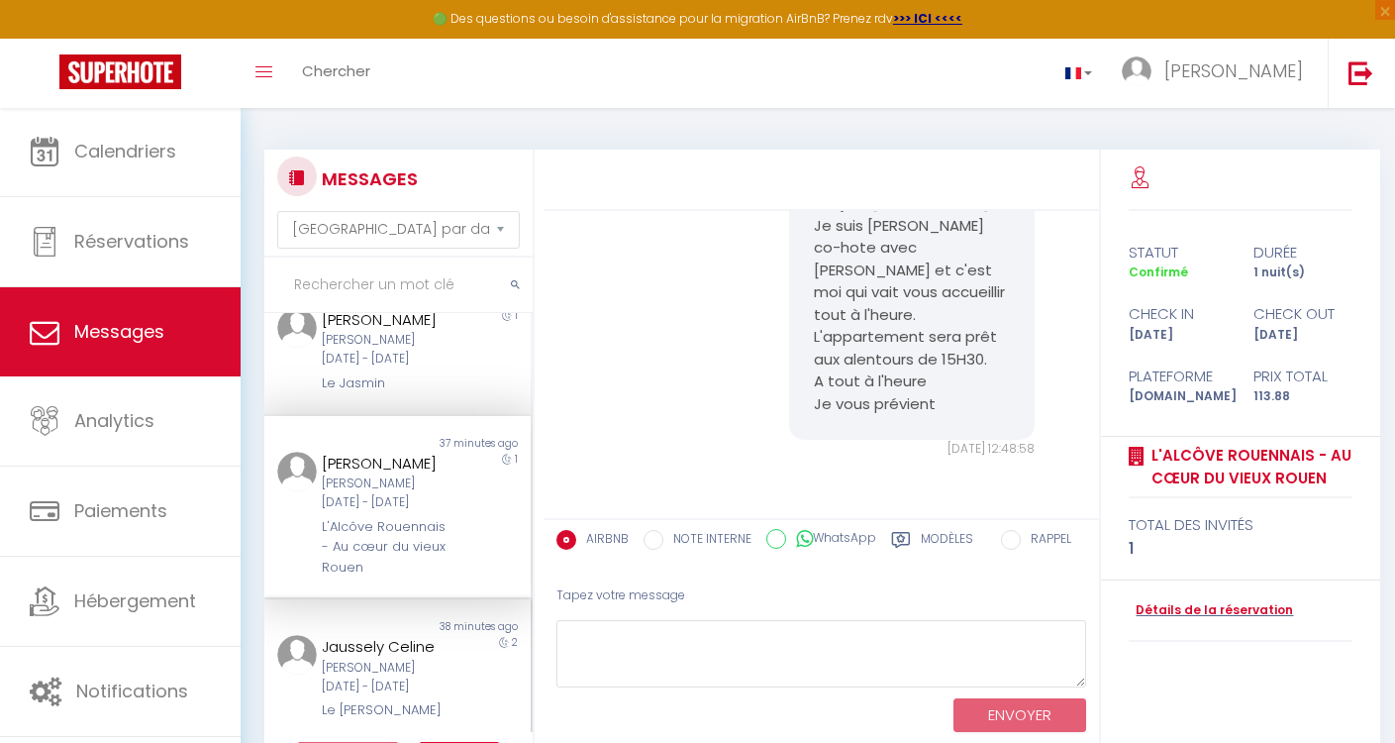
click at [408, 645] on div "Jaussely Celine" at bounding box center [387, 647] width 130 height 24
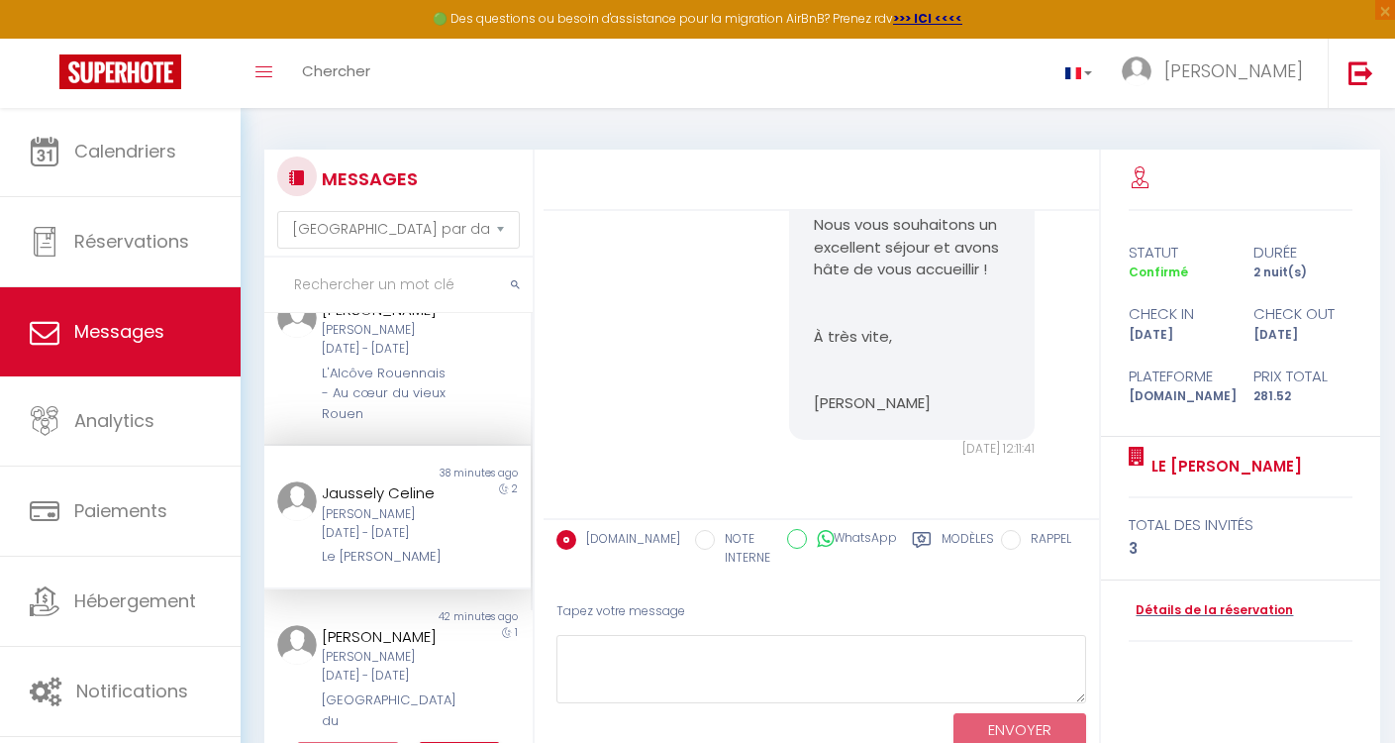
scroll to position [290, 0]
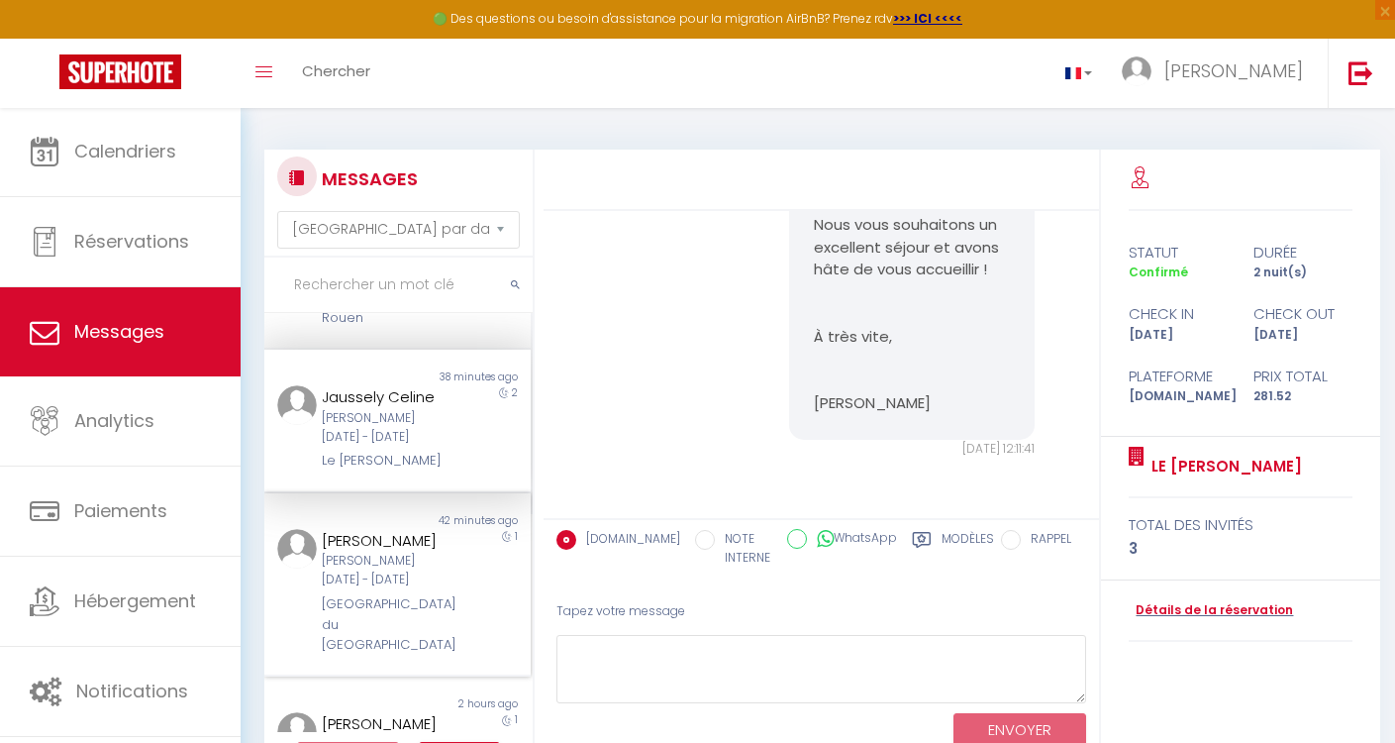
click at [417, 594] on div "[GEOGRAPHIC_DATA] du [GEOGRAPHIC_DATA]" at bounding box center [387, 624] width 130 height 60
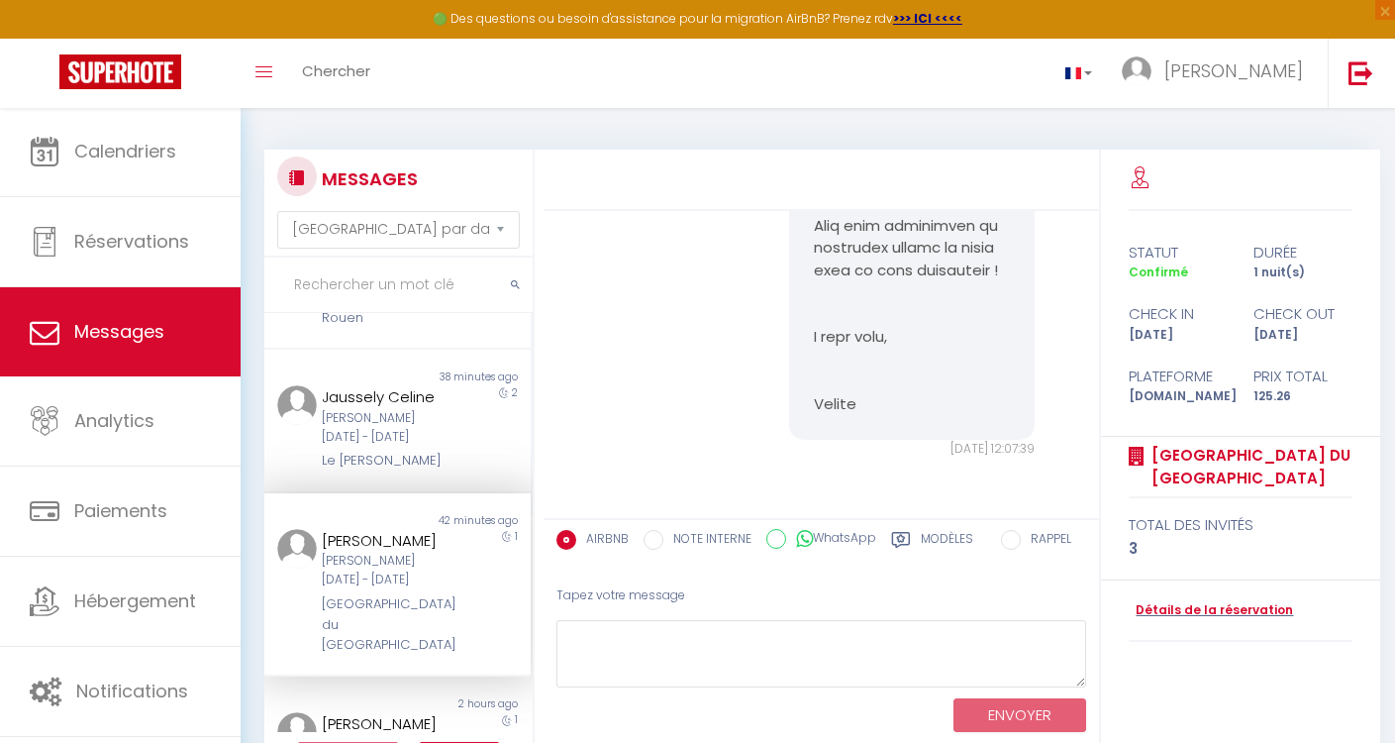
scroll to position [538, 0]
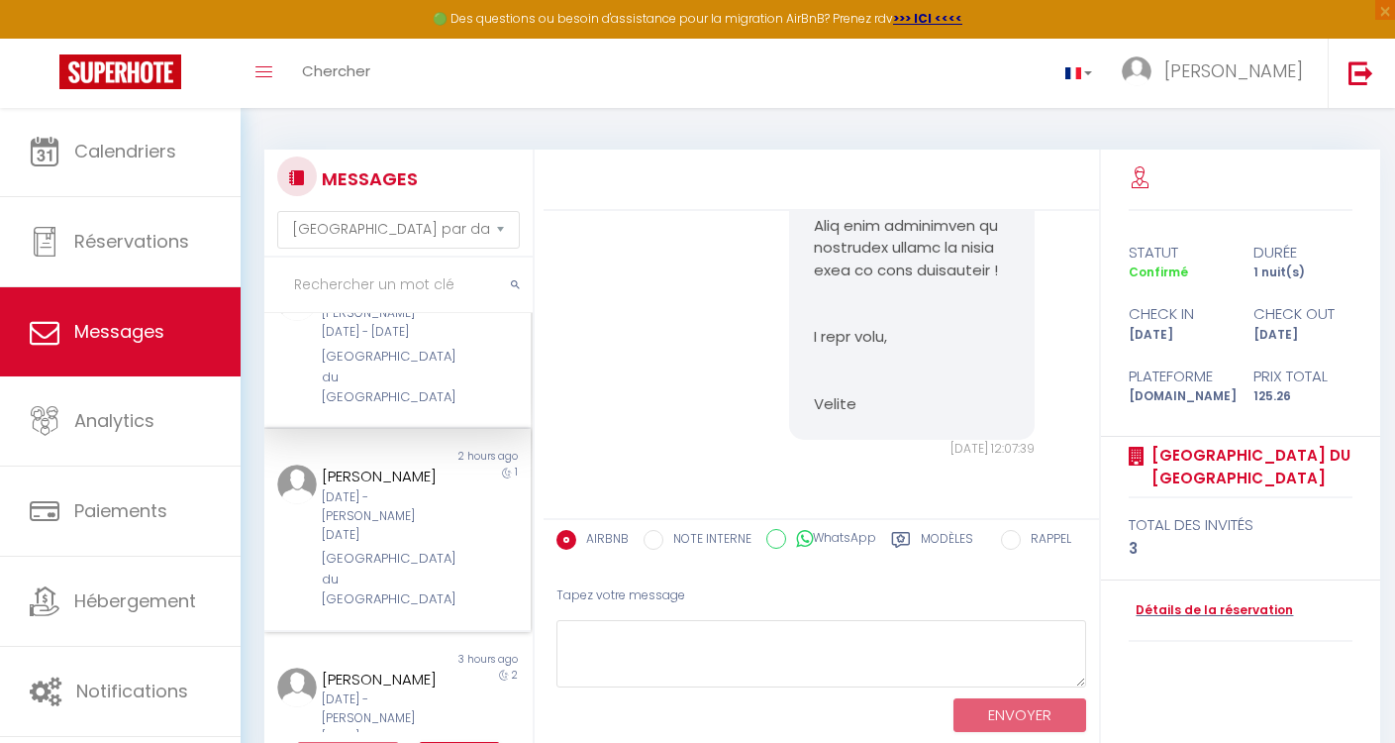
click at [426, 504] on div "[DATE] - [PERSON_NAME][DATE]" at bounding box center [387, 516] width 130 height 56
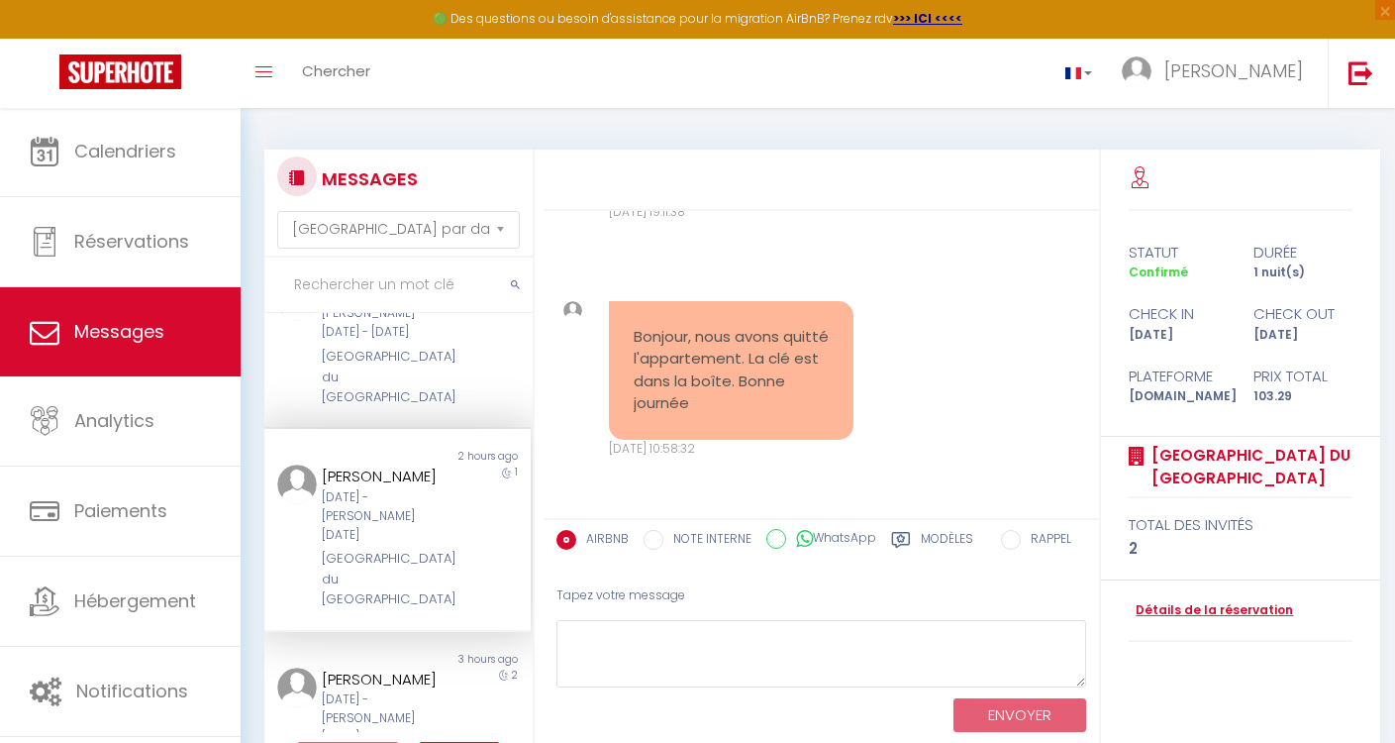
scroll to position [5225, 0]
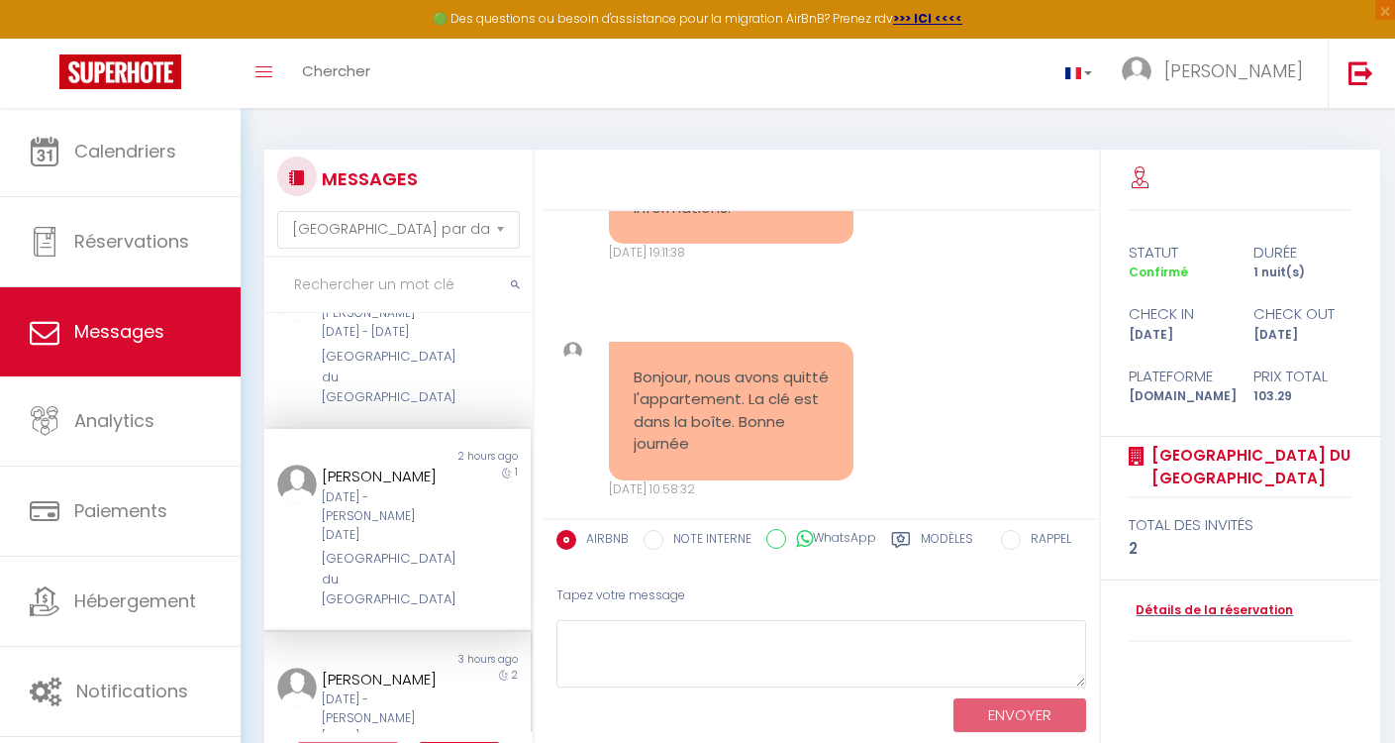
click at [389, 690] on div "[DATE] - [PERSON_NAME][DATE]" at bounding box center [387, 718] width 130 height 56
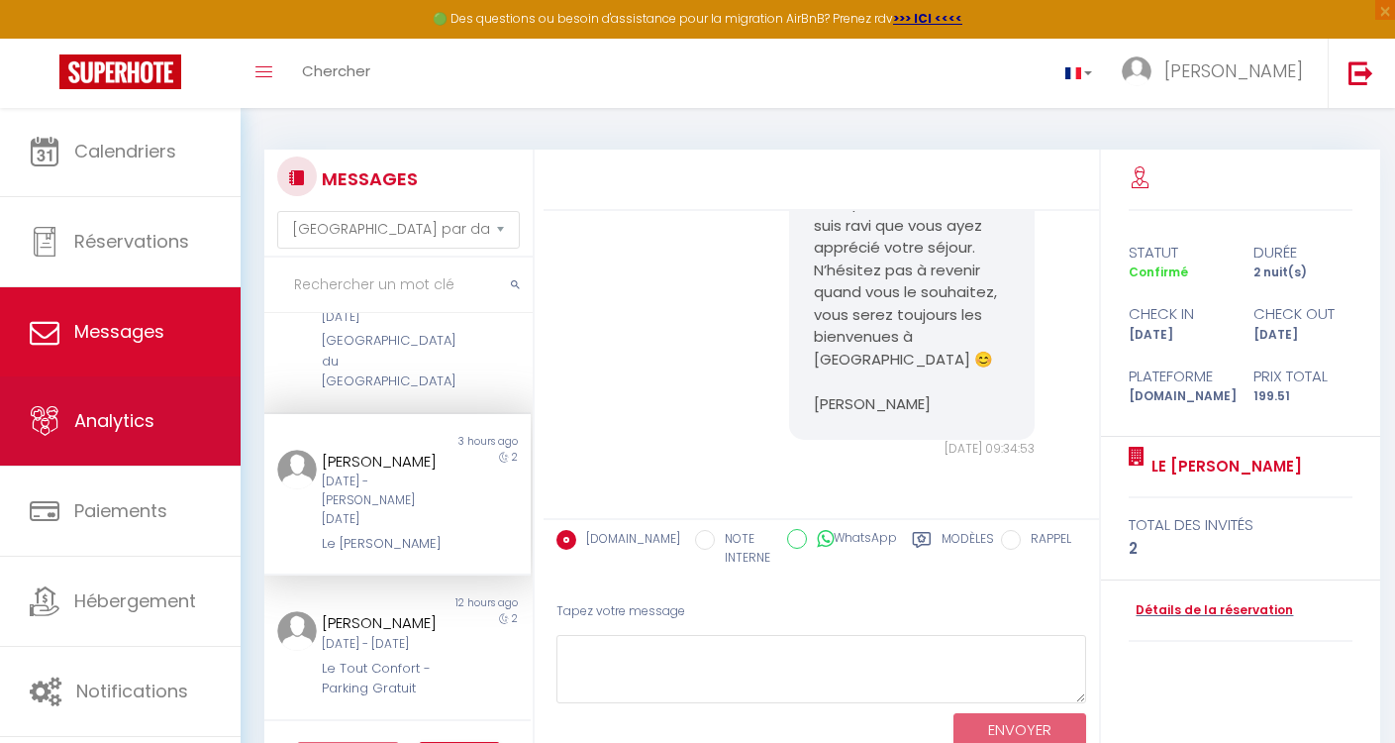
scroll to position [912, 0]
